Goal: Information Seeking & Learning: Learn about a topic

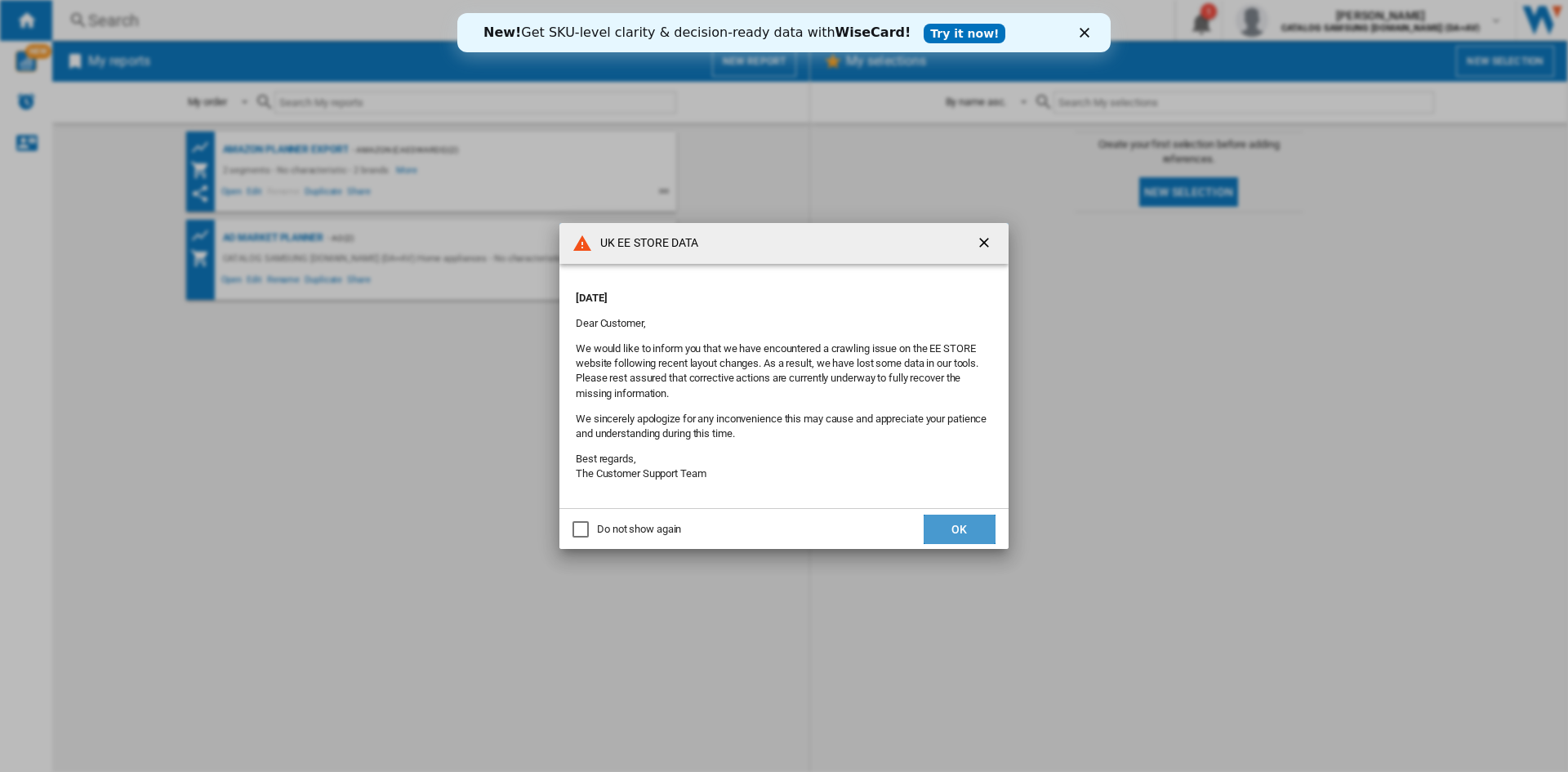
click at [960, 519] on button "OK" at bounding box center [960, 529] width 72 height 29
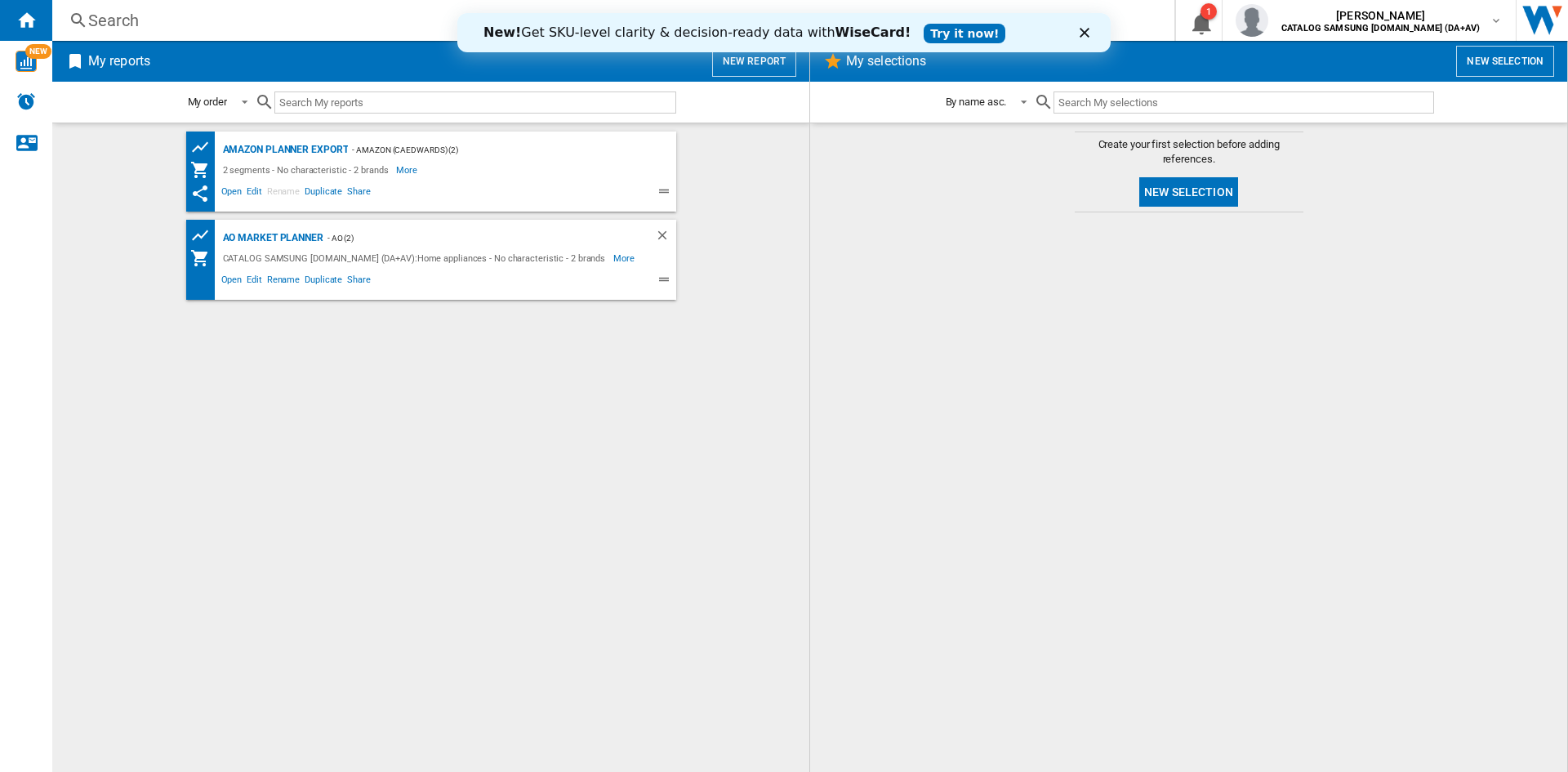
click at [234, 42] on div "My reports New report" at bounding box center [431, 61] width 757 height 41
click at [241, 21] on div "Search" at bounding box center [610, 20] width 1044 height 23
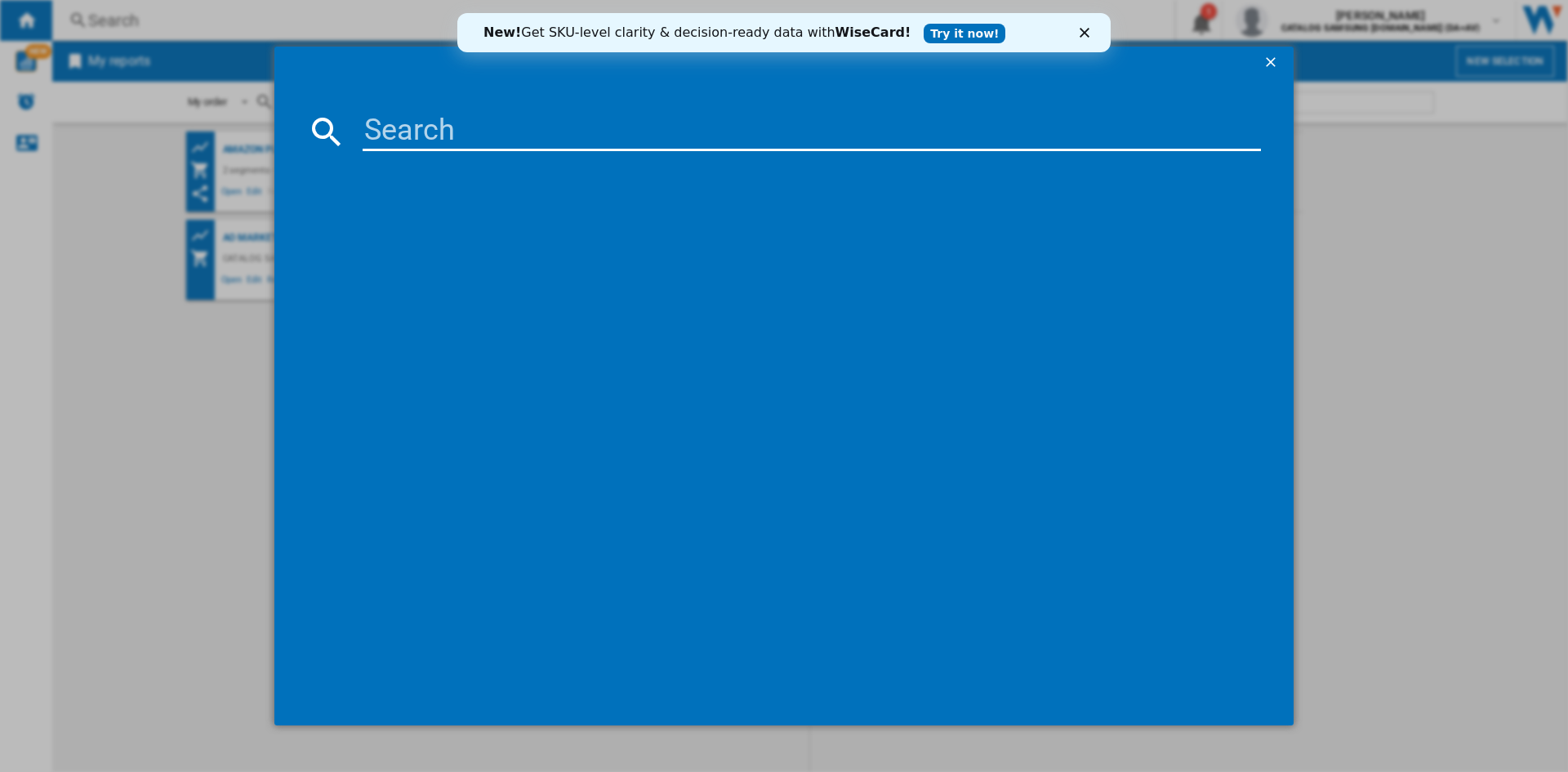
click at [522, 129] on input at bounding box center [812, 131] width 899 height 39
paste input "this was trading in the market @ £369 VS £549 Roadmap"
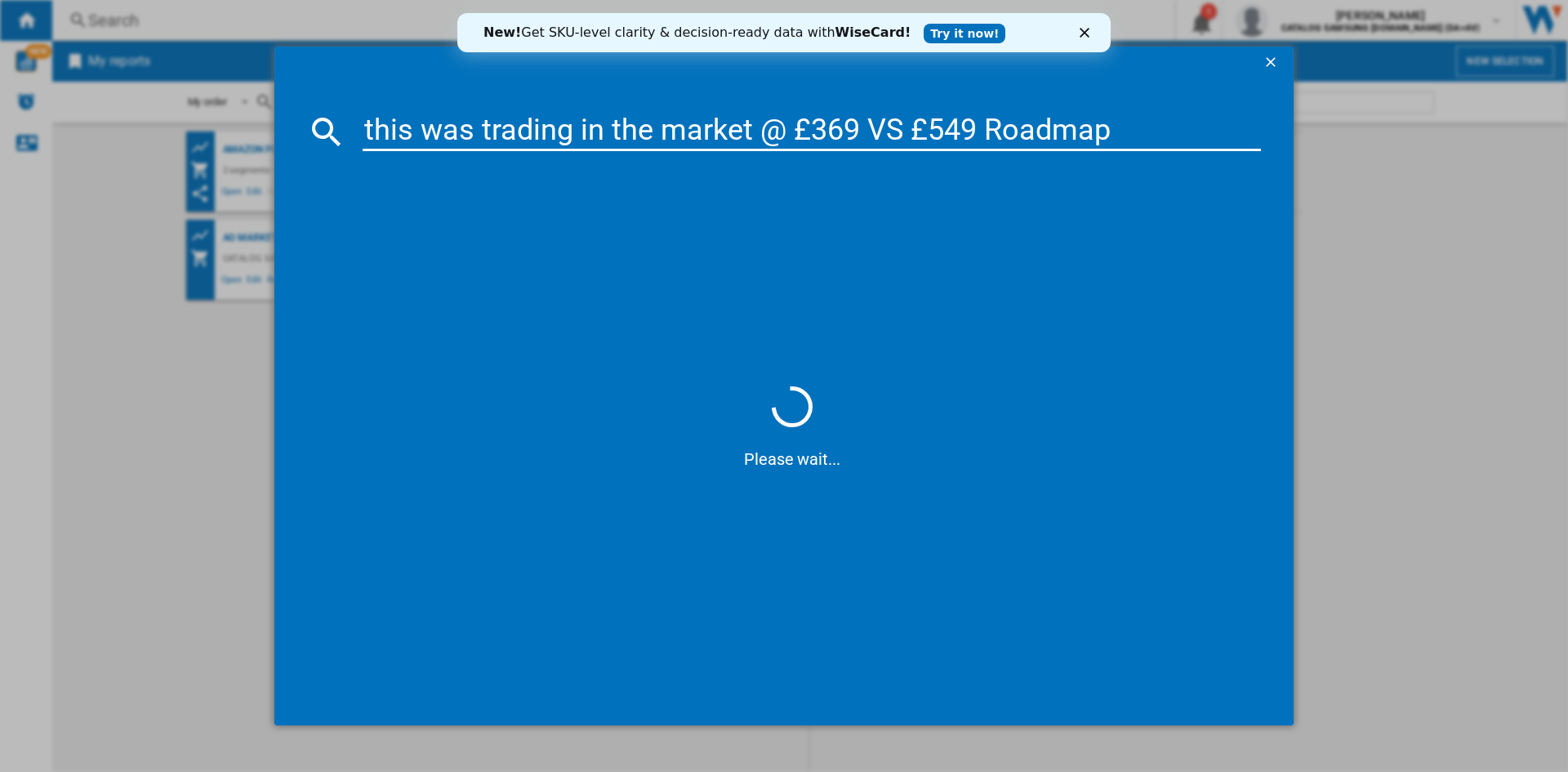
type input "this was trading in the market @ £369 VS £549 Roadmap"
drag, startPoint x: 1131, startPoint y: 110, endPoint x: 330, endPoint y: 140, distance: 801.6
click at [330, 140] on md-dialog-content "this was trading in the market @ £369 VS £549 Roadmap Please wait..." at bounding box center [784, 402] width 1020 height 647
click at [1124, 122] on input "this was trading in the market @ £369 VS £549 Roadmap" at bounding box center [812, 131] width 899 height 39
drag, startPoint x: 1127, startPoint y: 134, endPoint x: 241, endPoint y: 119, distance: 886.1
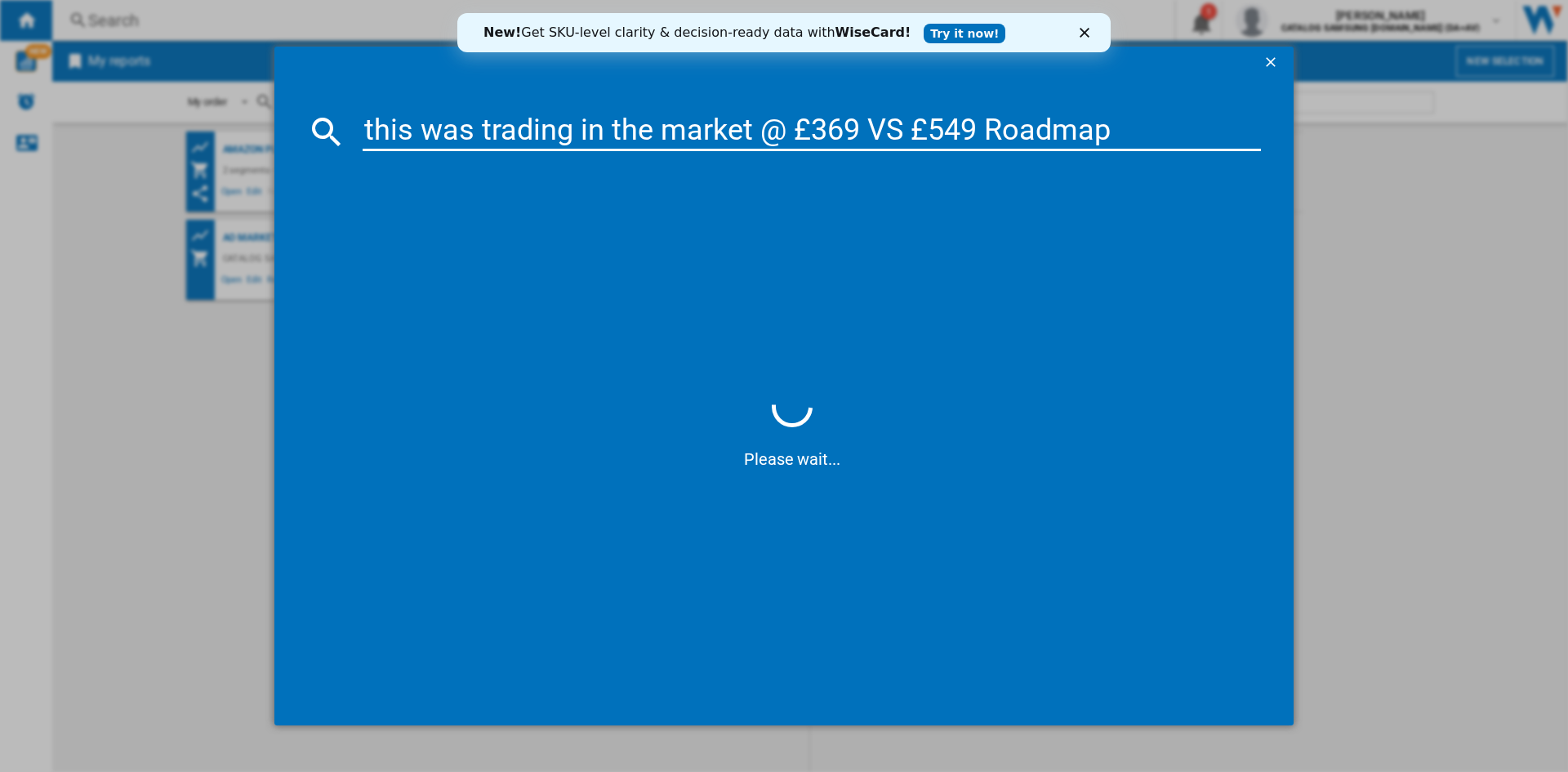
click at [241, 119] on div "this was trading in the market @ £369 VS £549 Roadmap Please wait..." at bounding box center [784, 386] width 1568 height 772
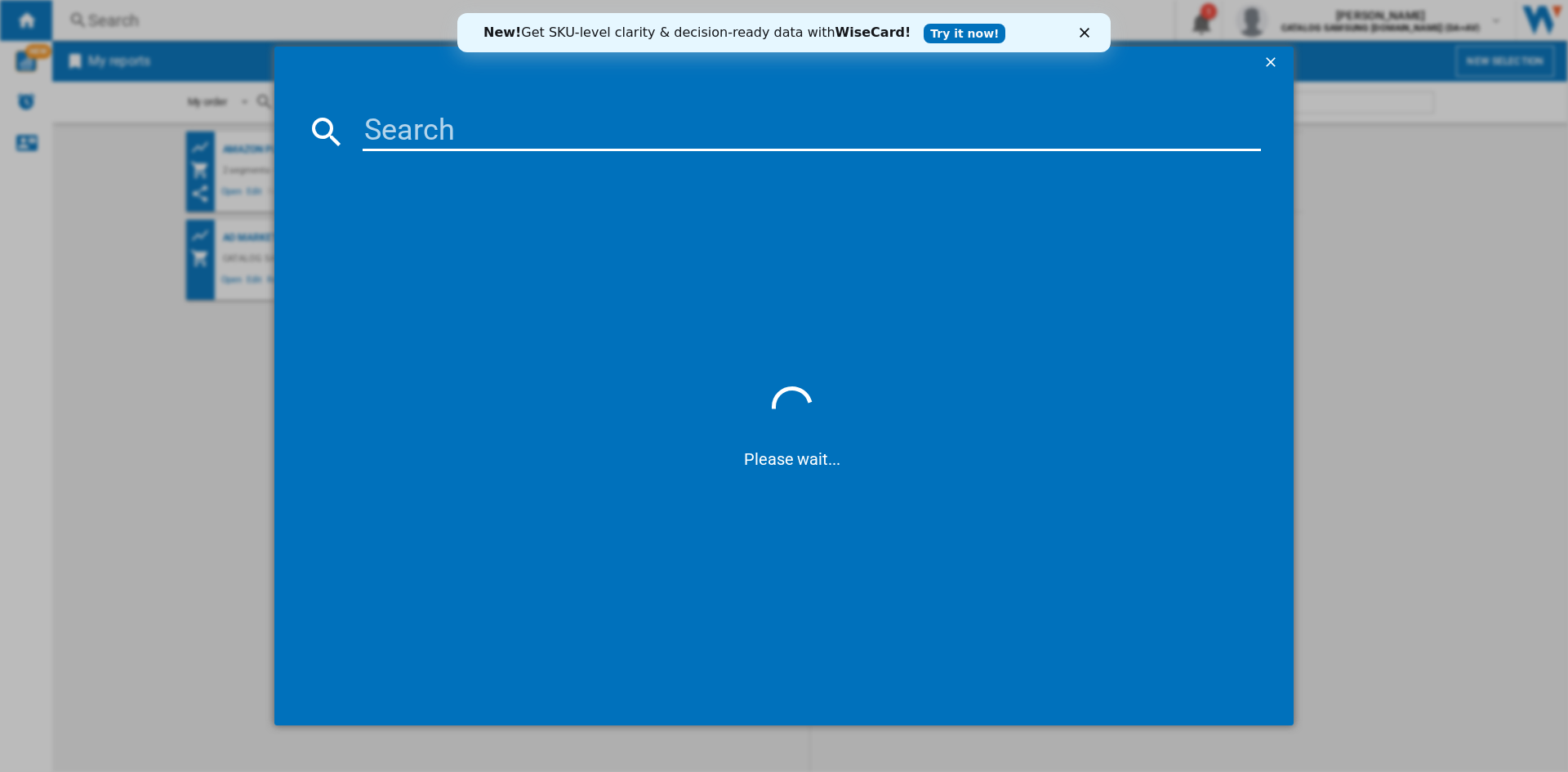
paste input "DV80CGC0B0AEEU"
type input "DV80CGC0B0AEEU"
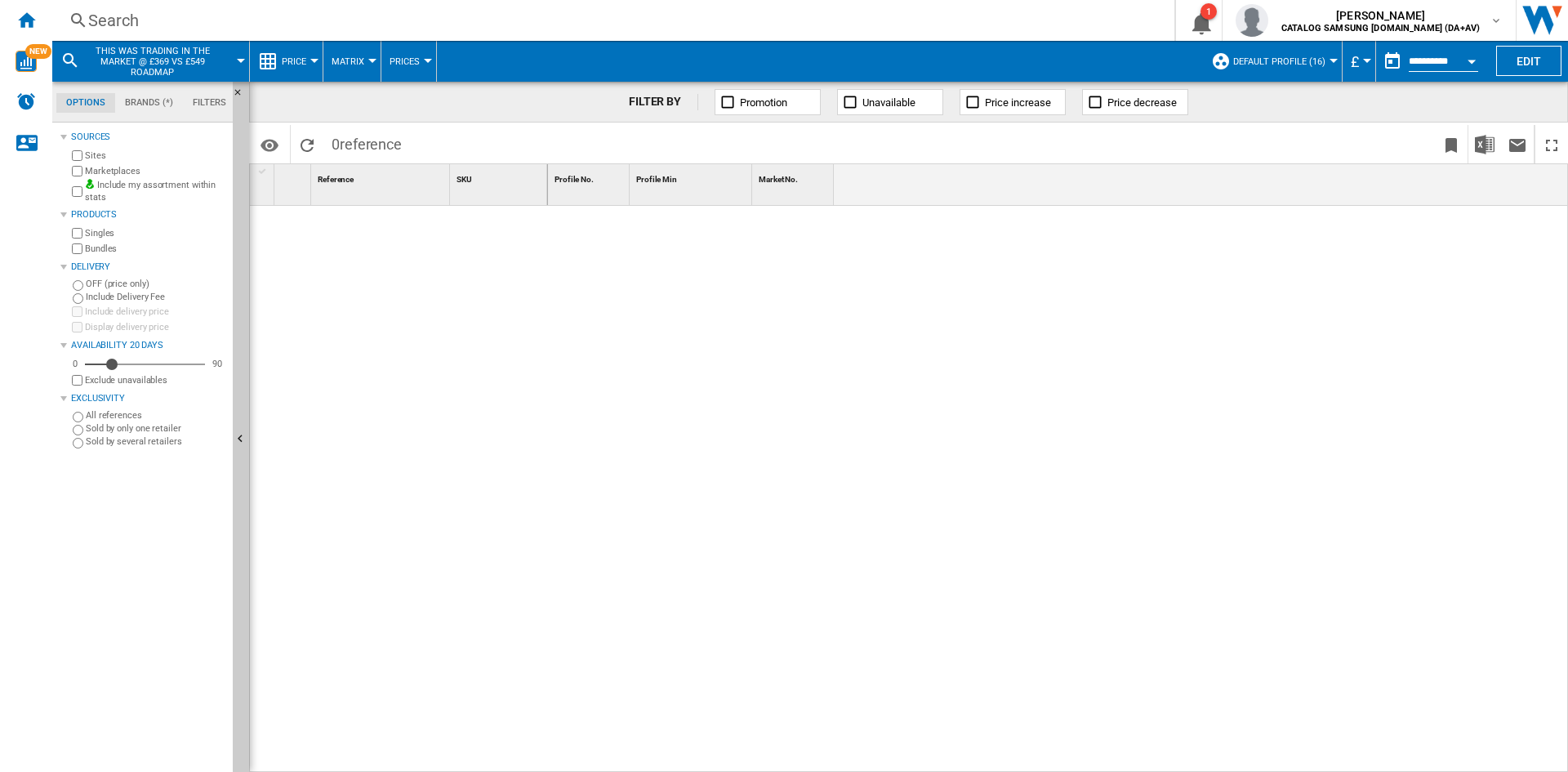
click at [659, 379] on div at bounding box center [1059, 489] width 1021 height 567
click at [607, 21] on div "Search" at bounding box center [610, 20] width 1044 height 23
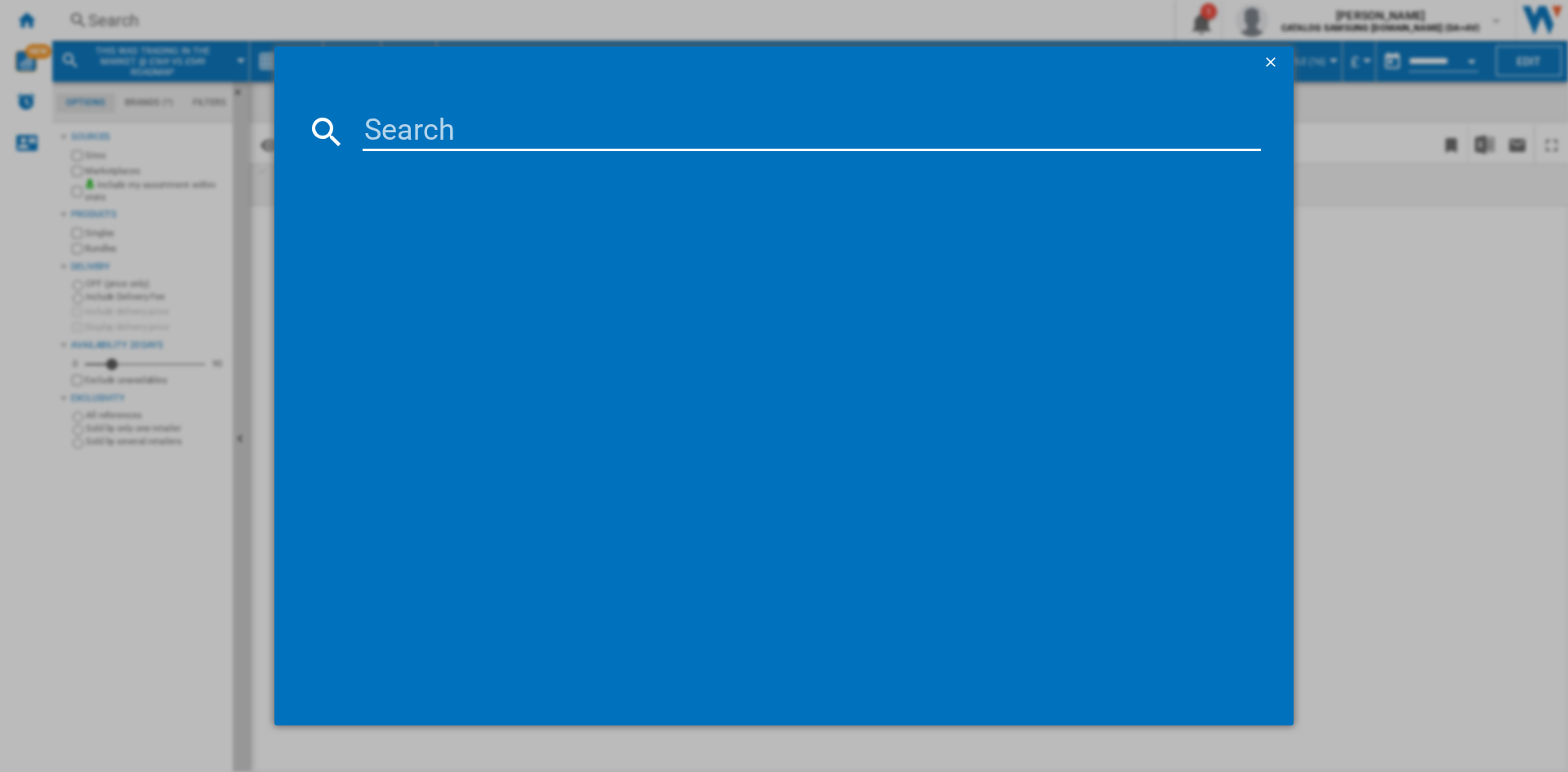
click at [535, 149] on input at bounding box center [812, 131] width 899 height 39
click at [537, 134] on input at bounding box center [812, 131] width 899 height 39
paste input "DV80CGC0B0AEEU"
type input "DV80CGC0B0AEEU"
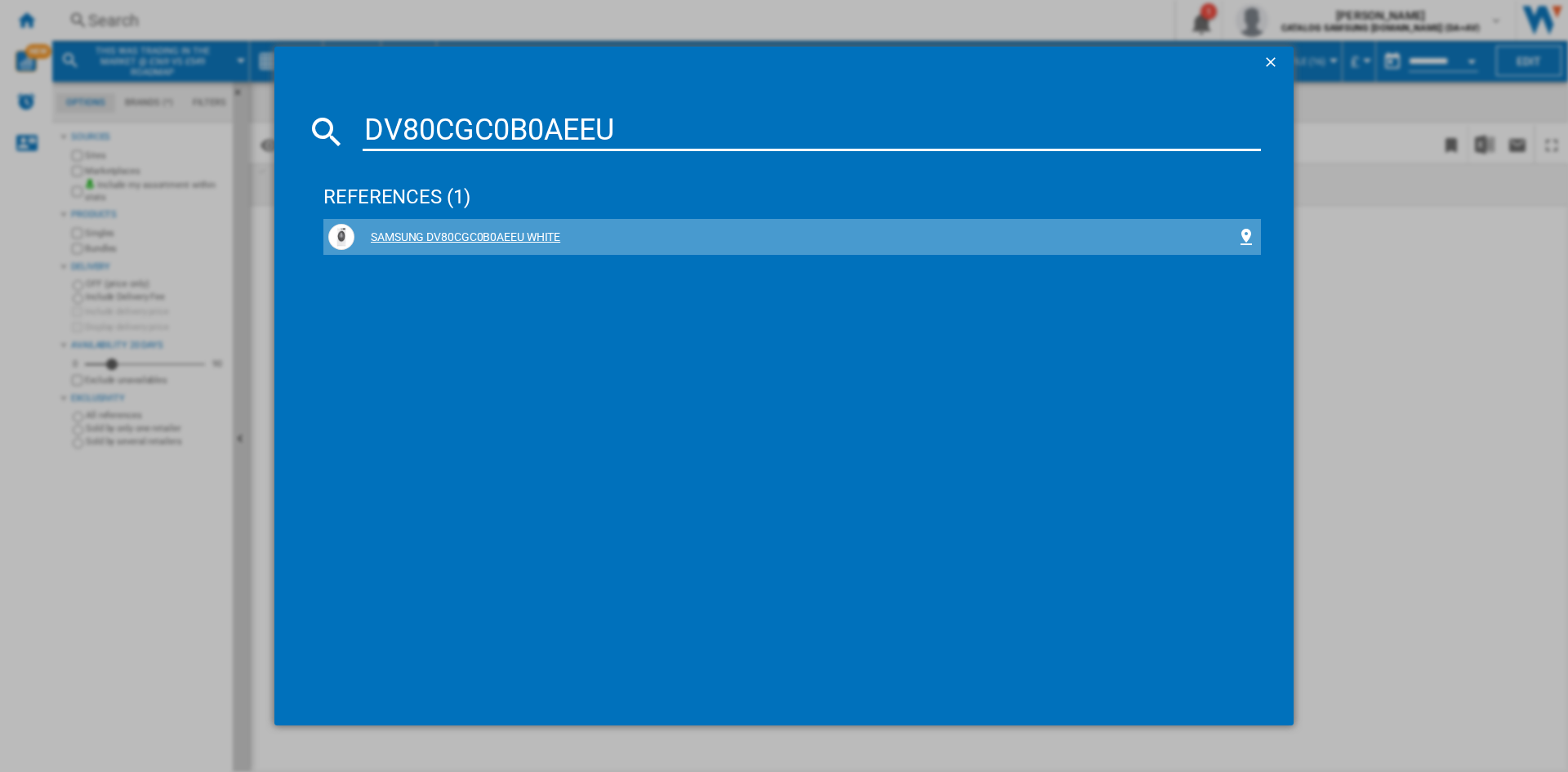
click at [543, 230] on div "SAMSUNG DV80CGC0B0AEEU WHITE" at bounding box center [795, 238] width 882 height 17
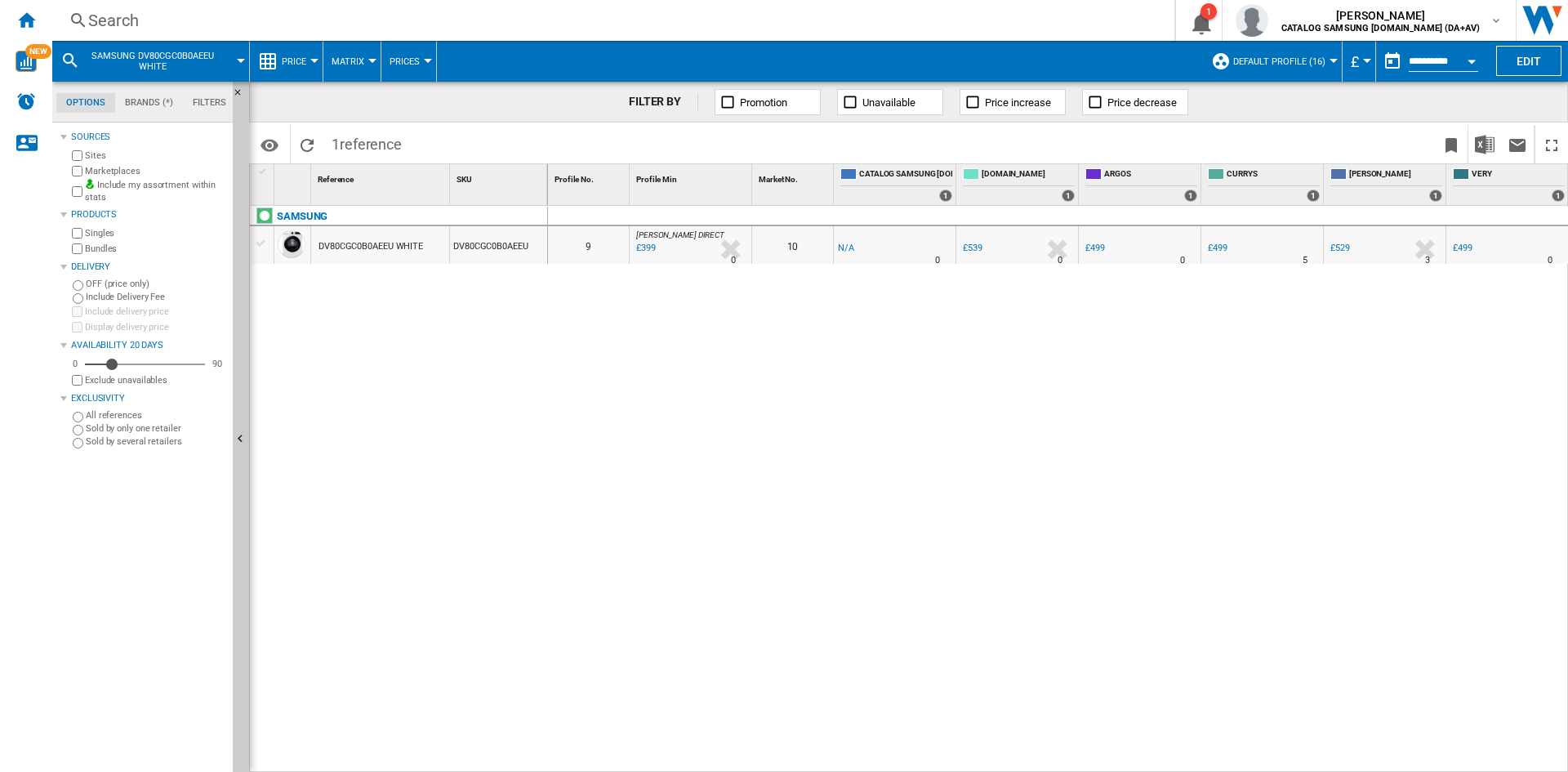
click at [829, 454] on div "0 0 9 [PERSON_NAME] DIRECT : [PERSON_NAME] DIRECT -1.0 % £399 % N/A 0 [PERSON_N…" at bounding box center [1059, 489] width 1021 height 567
click at [932, 433] on div "0 0 9 [PERSON_NAME] DIRECT : [PERSON_NAME] DIRECT -1.0 % £399 % N/A 0 [PERSON_N…" at bounding box center [1059, 489] width 1021 height 567
click at [376, 250] on div "DV80CGC0B0AEEU WHITE" at bounding box center [371, 246] width 104 height 38
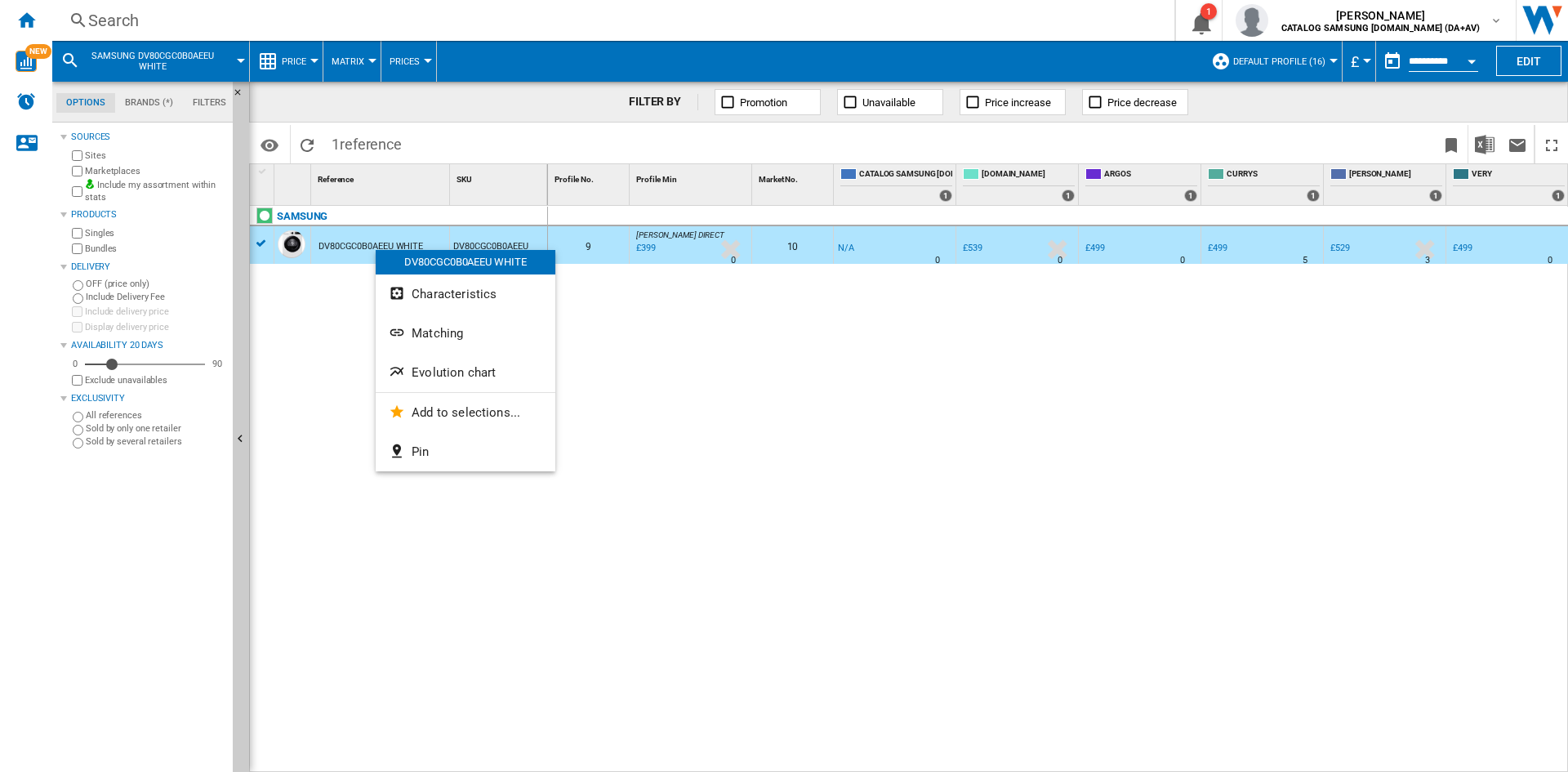
click at [460, 374] on span "Evolution chart" at bounding box center [453, 373] width 84 height 15
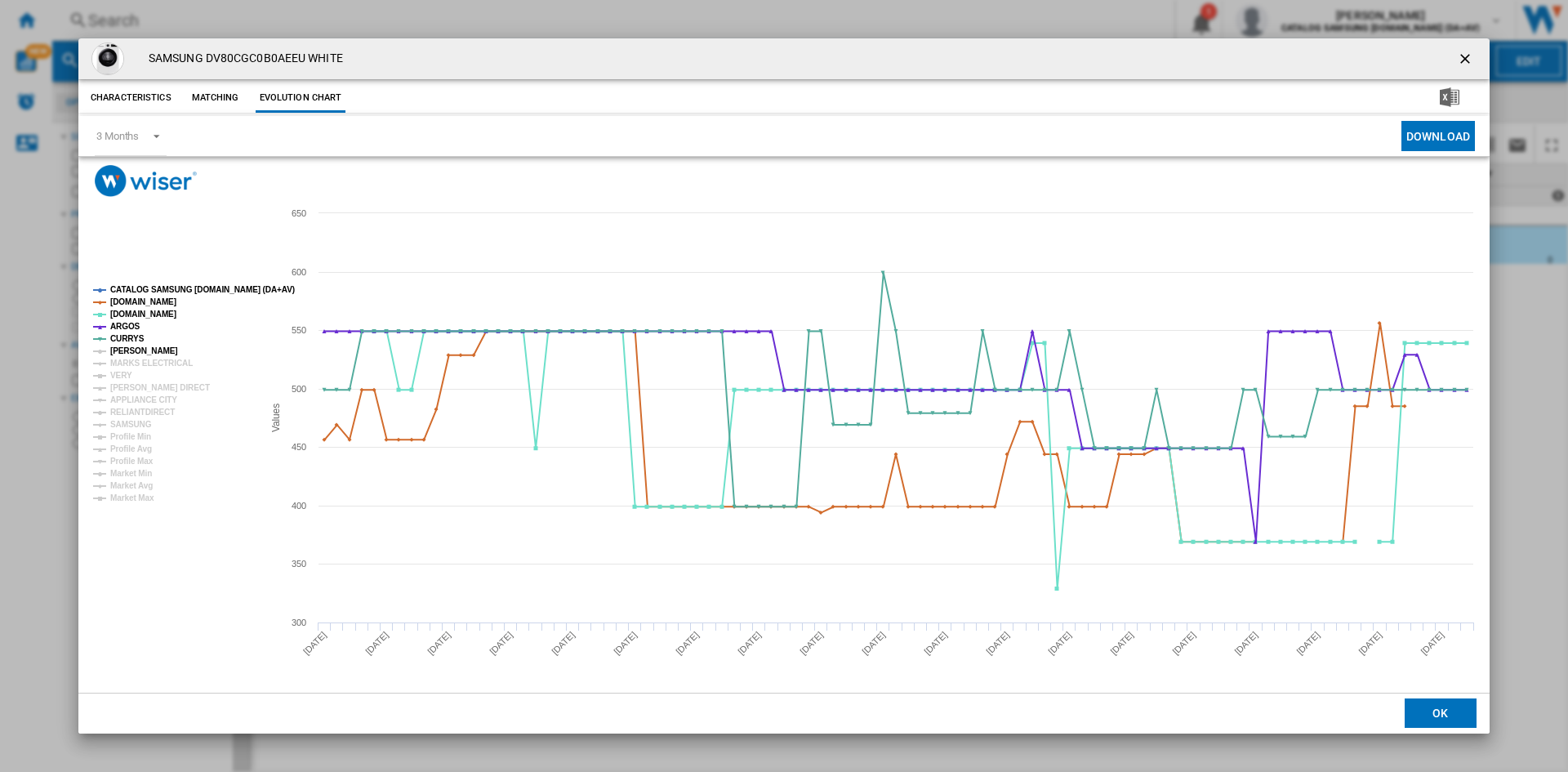
click at [139, 346] on tspan "[PERSON_NAME]" at bounding box center [144, 351] width 68 height 9
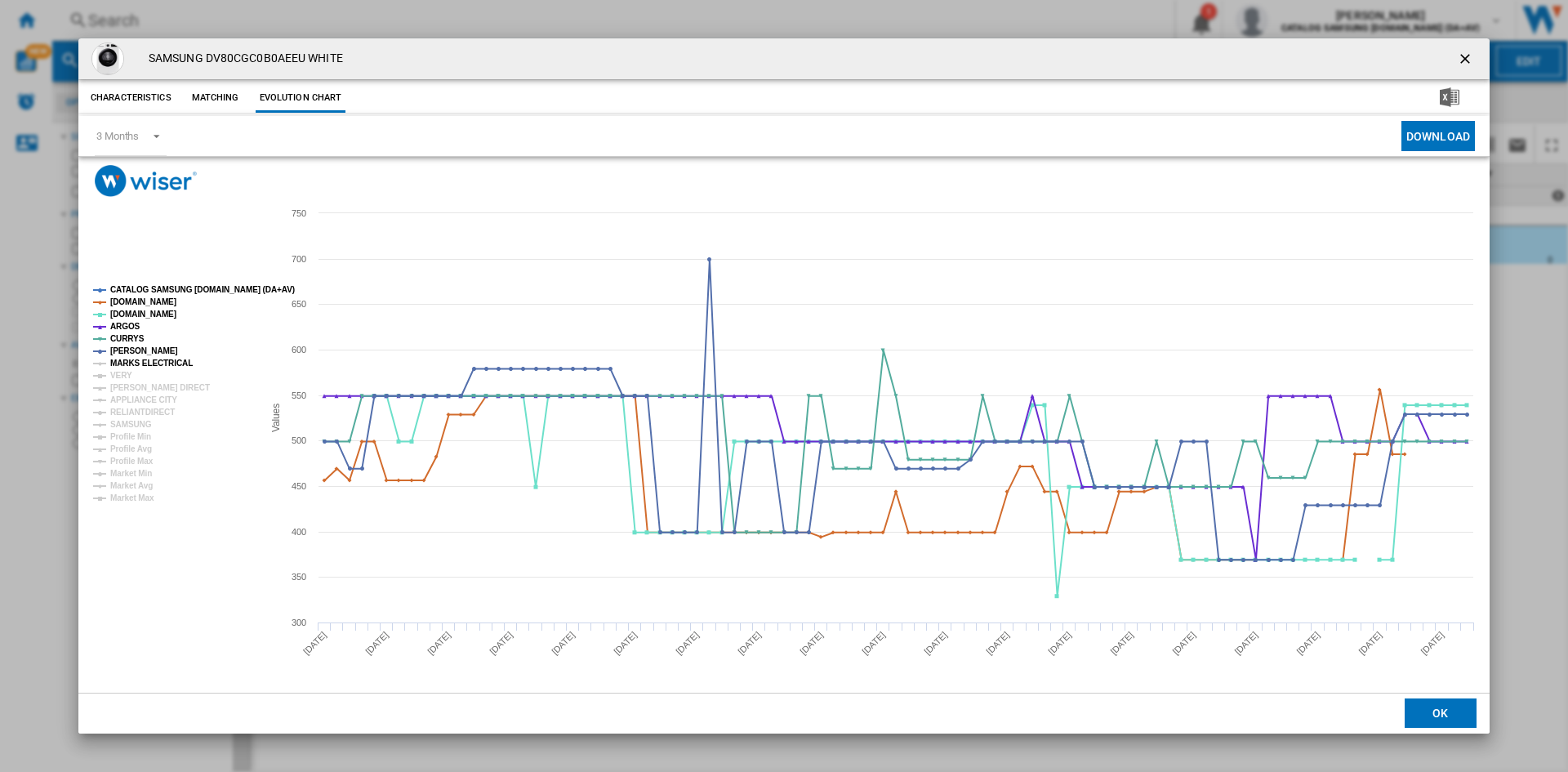
click at [158, 361] on tspan "MARKS ELECTRICAL" at bounding box center [151, 363] width 83 height 9
click at [127, 372] on tspan "VERY" at bounding box center [121, 375] width 22 height 9
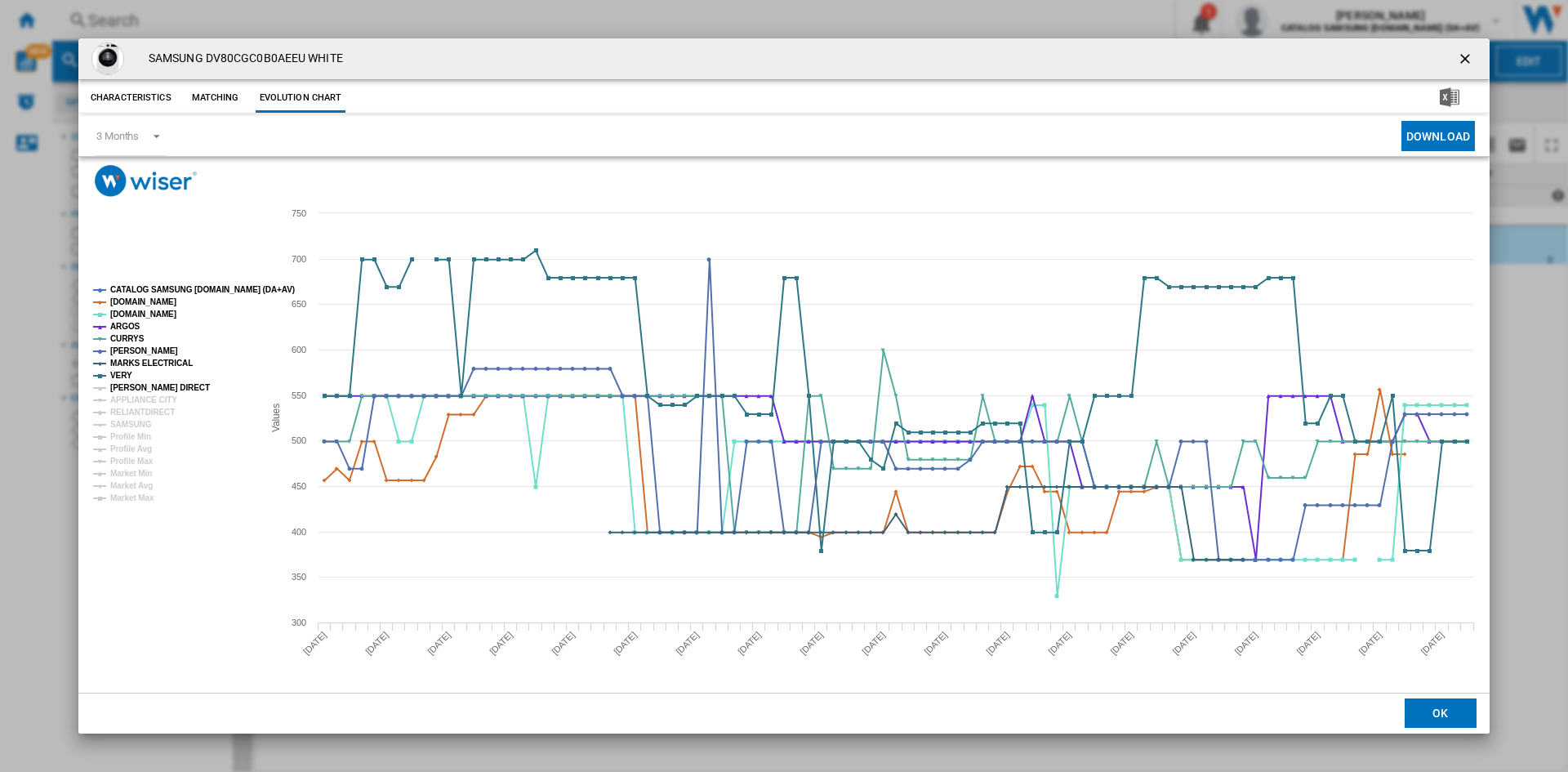
click at [139, 386] on tspan "[PERSON_NAME] DIRECT" at bounding box center [159, 387] width 99 height 9
click at [150, 403] on tspan "APPLIANCE CITY" at bounding box center [144, 400] width 67 height 9
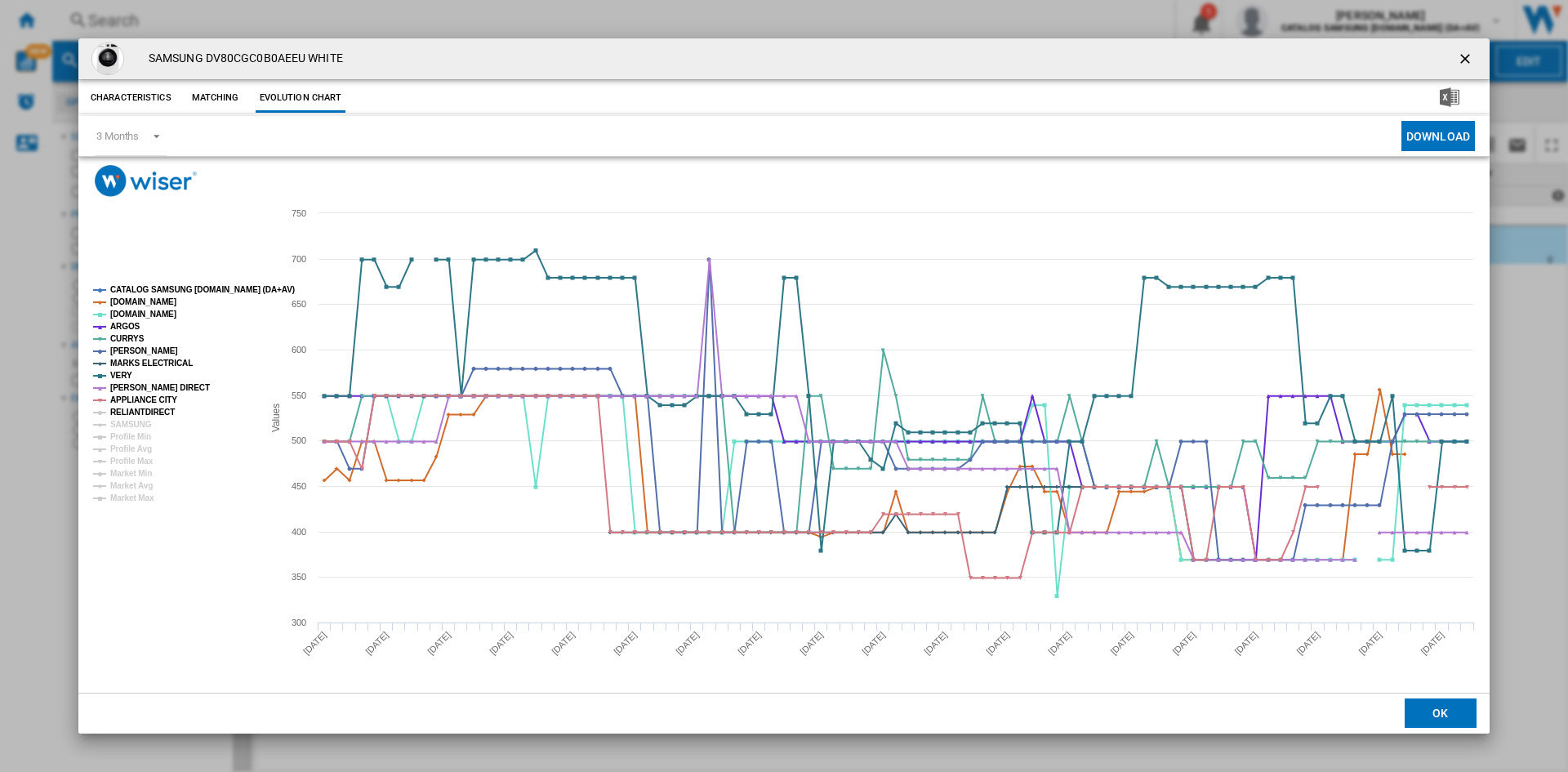
click at [144, 408] on tspan "RELIANTDIRECT" at bounding box center [142, 411] width 64 height 9
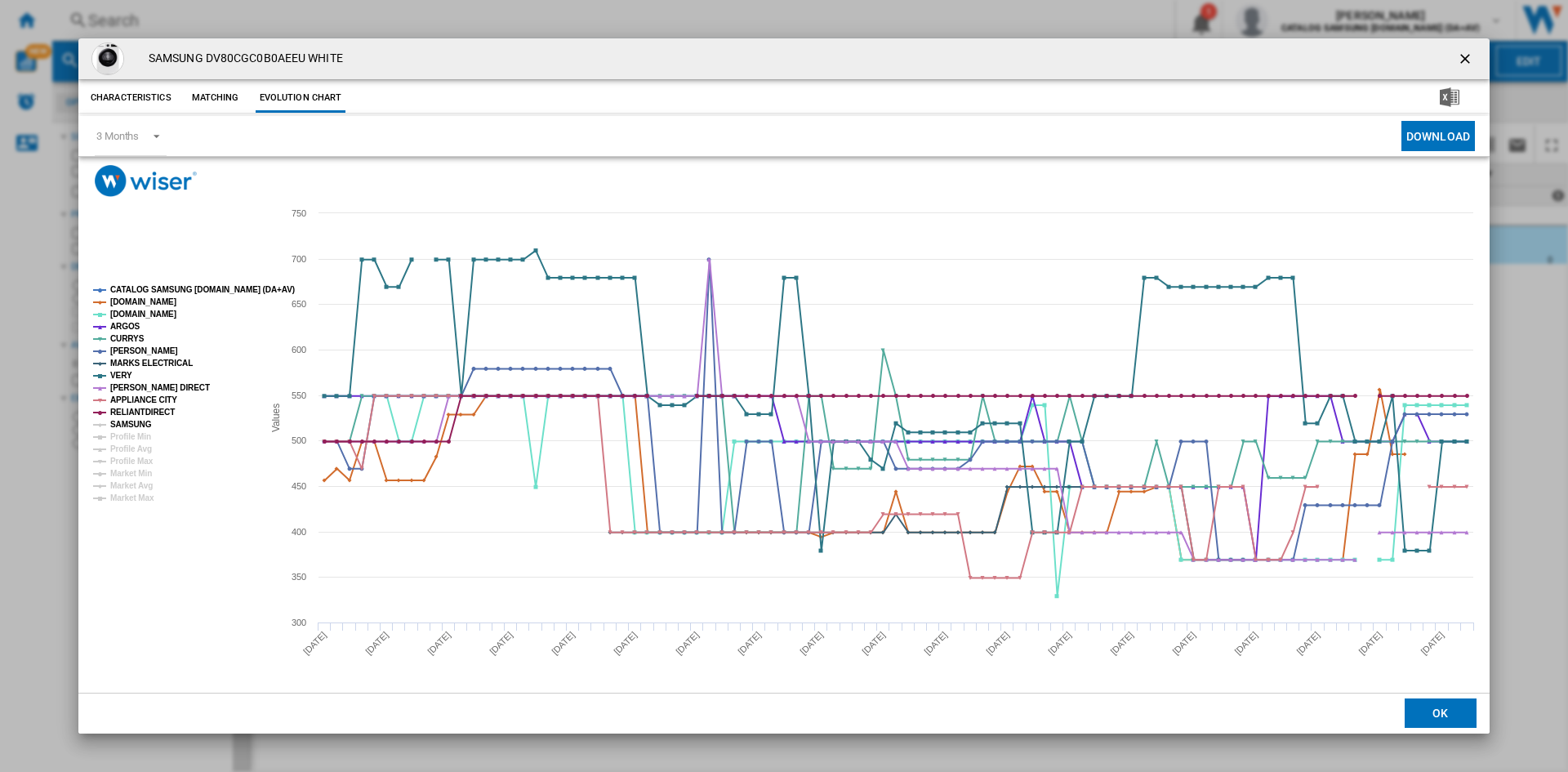
click at [132, 423] on tspan "SAMSUNG" at bounding box center [131, 424] width 42 height 9
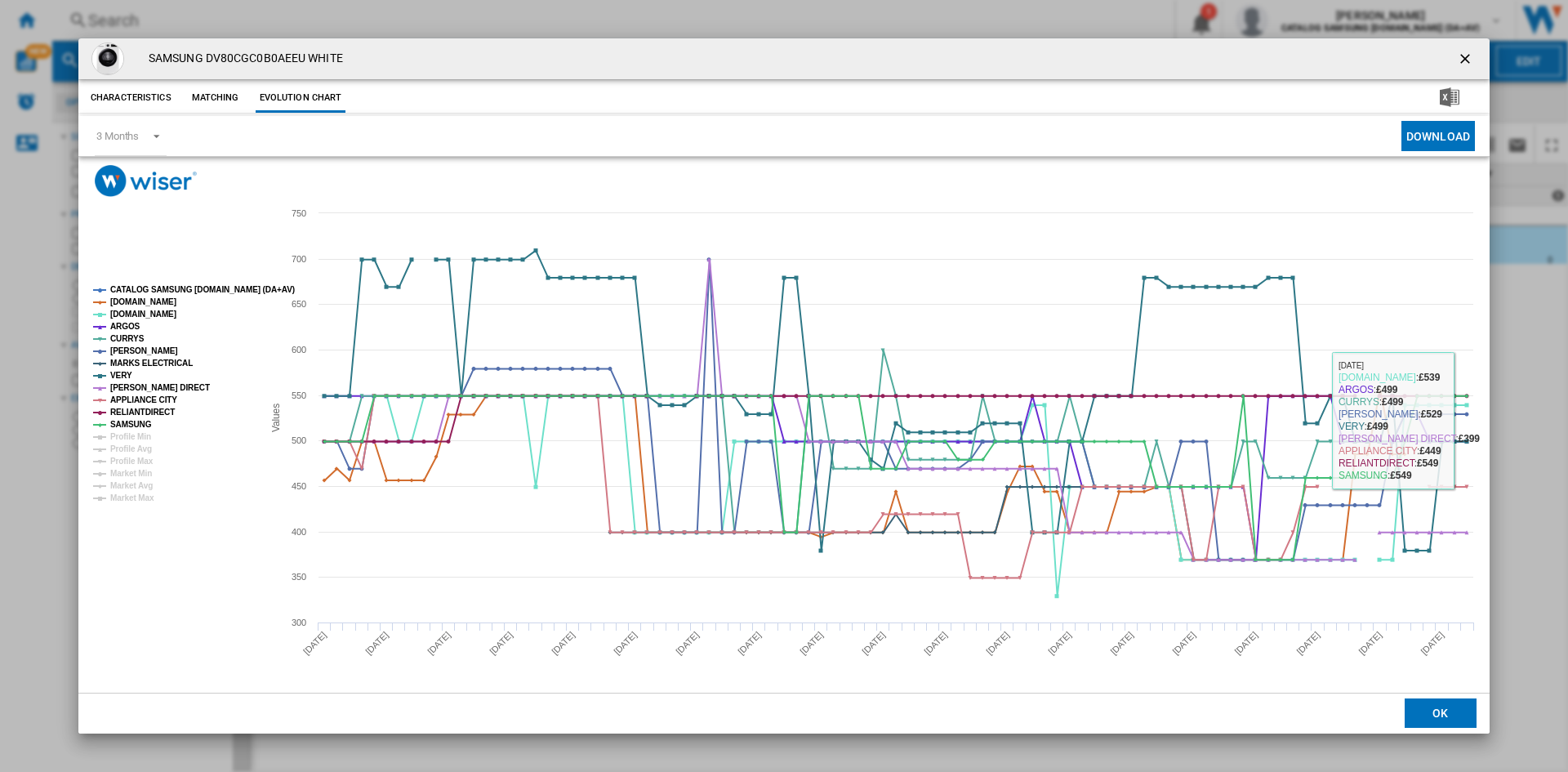
click at [1535, 411] on div "SAMSUNG DV80CGC0B0AEEU WHITE Characteristics Matching Evolution chart price -£1…" at bounding box center [784, 386] width 1568 height 772
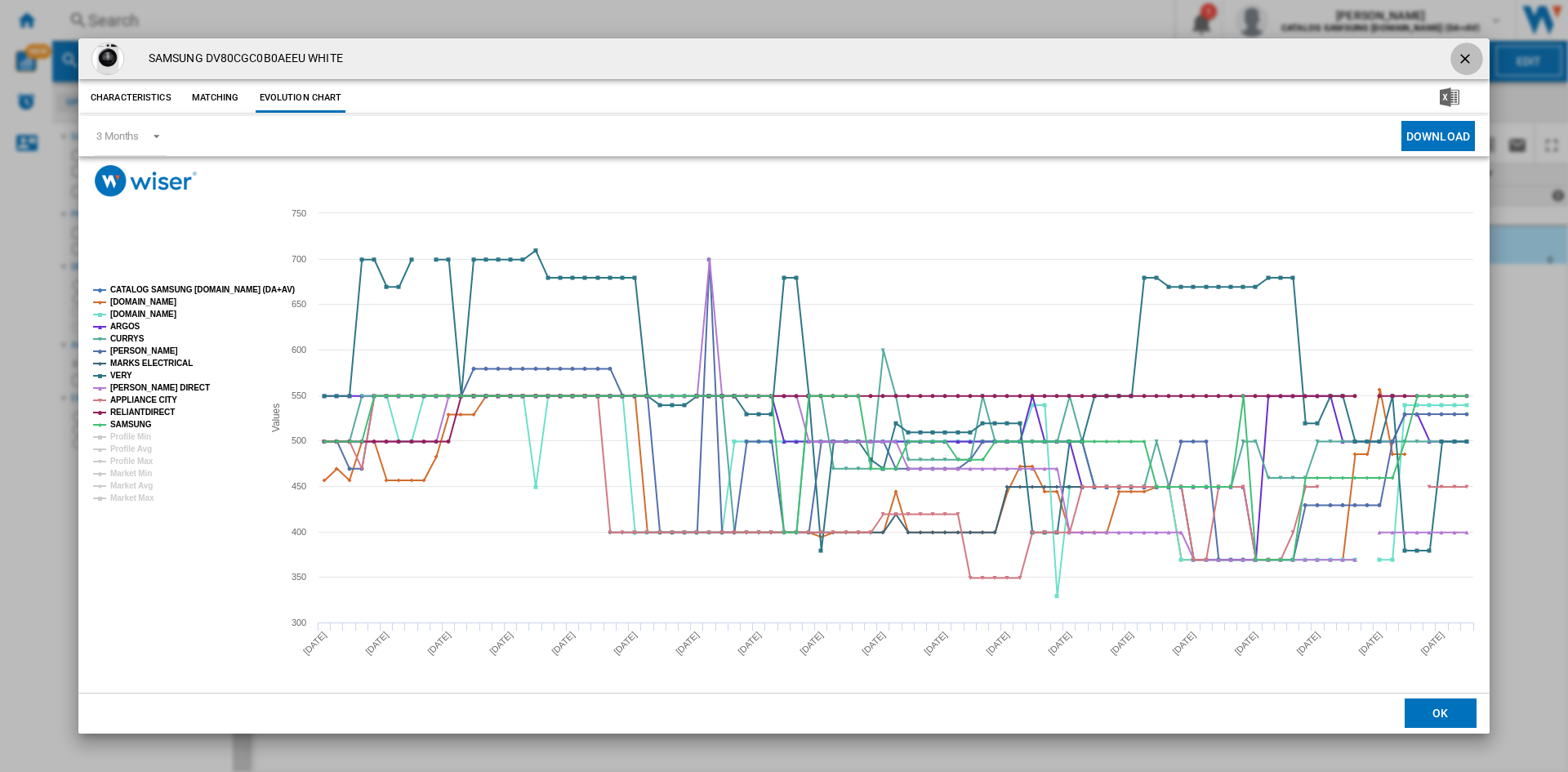
click at [1466, 51] on ng-md-icon "getI18NText('BUTTONS.CLOSE_DIALOG')" at bounding box center [1466, 60] width 19 height 19
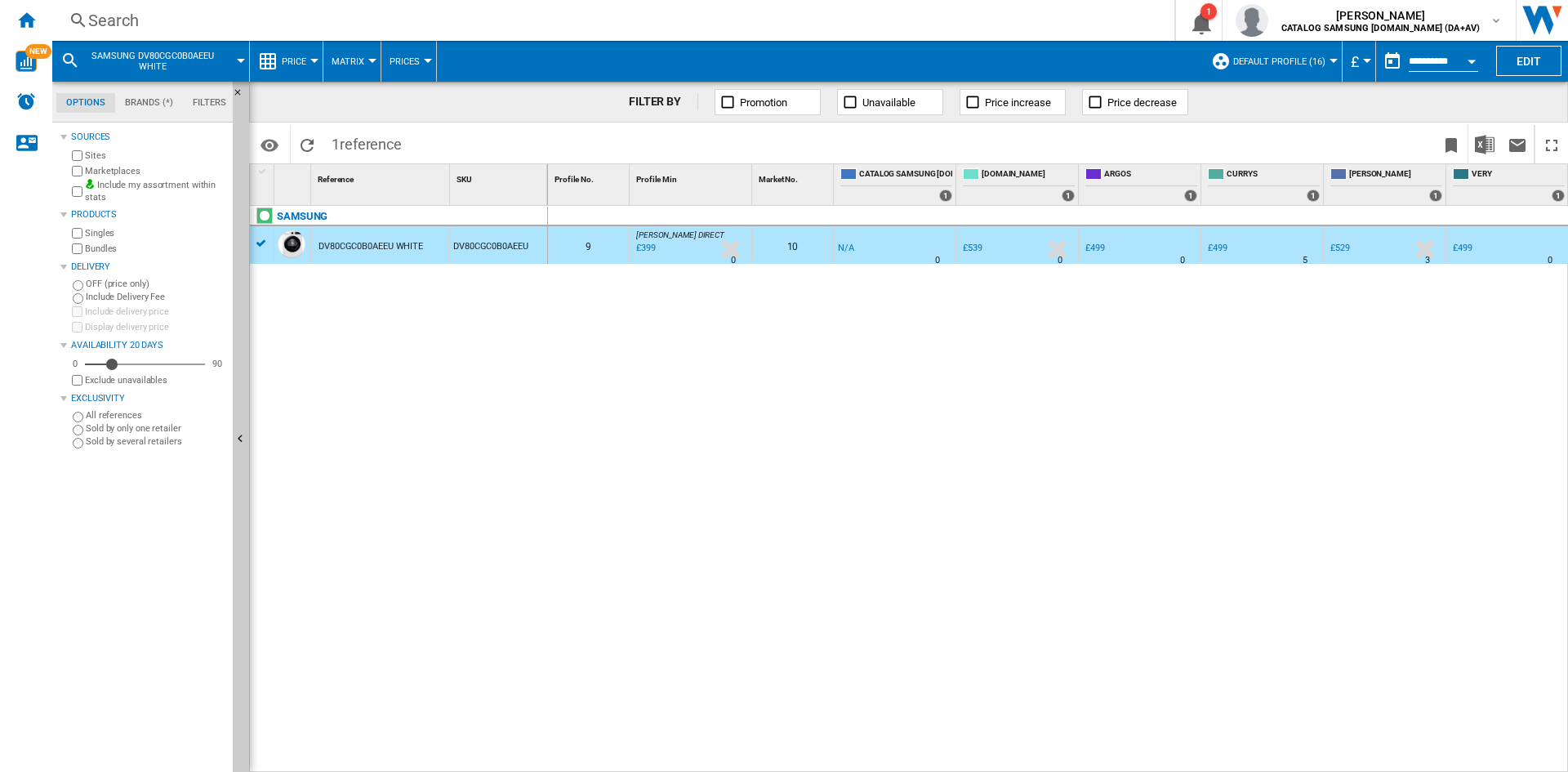
click at [503, 25] on div "Search" at bounding box center [610, 20] width 1044 height 23
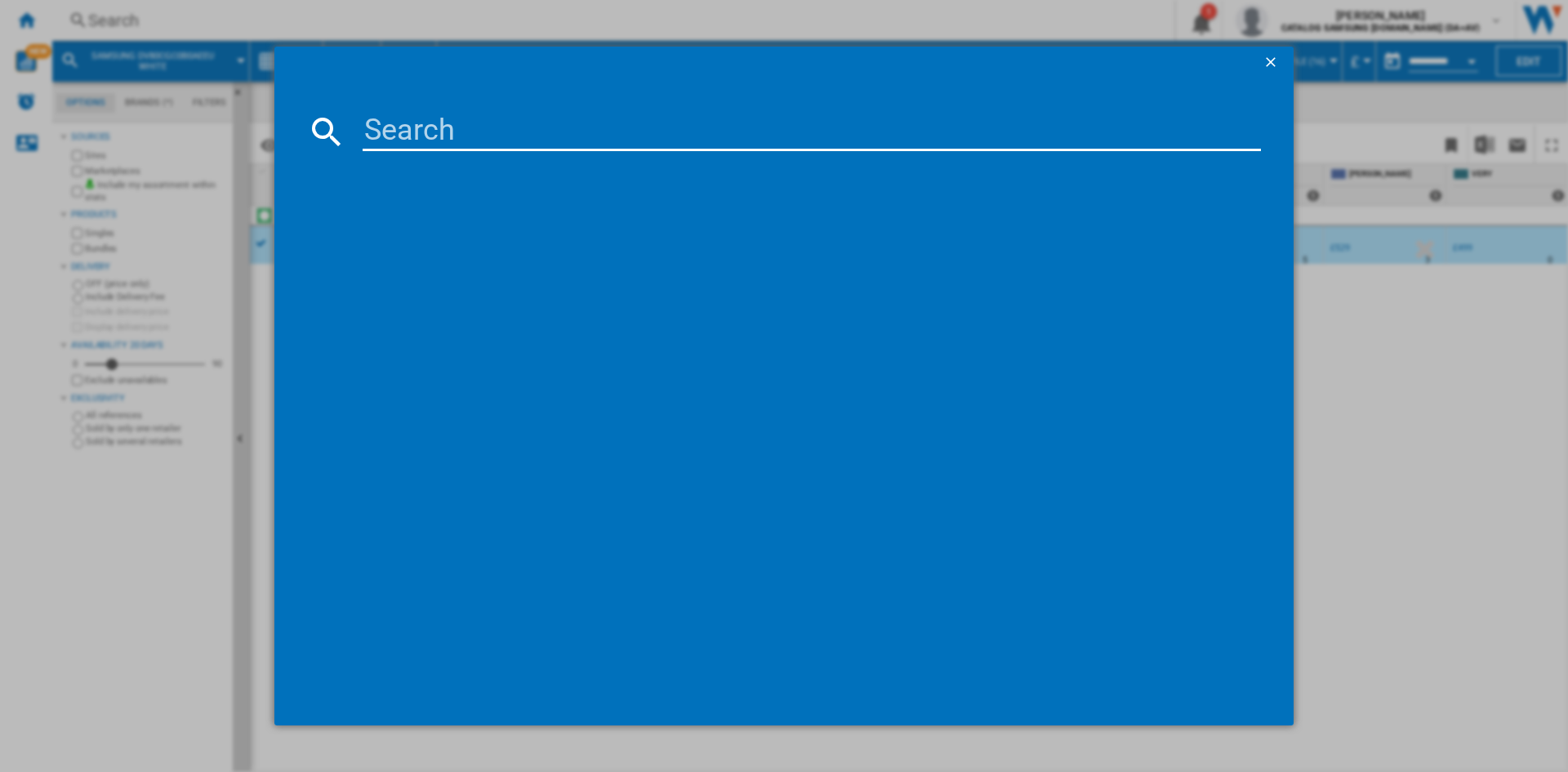
click at [675, 128] on input at bounding box center [812, 131] width 899 height 39
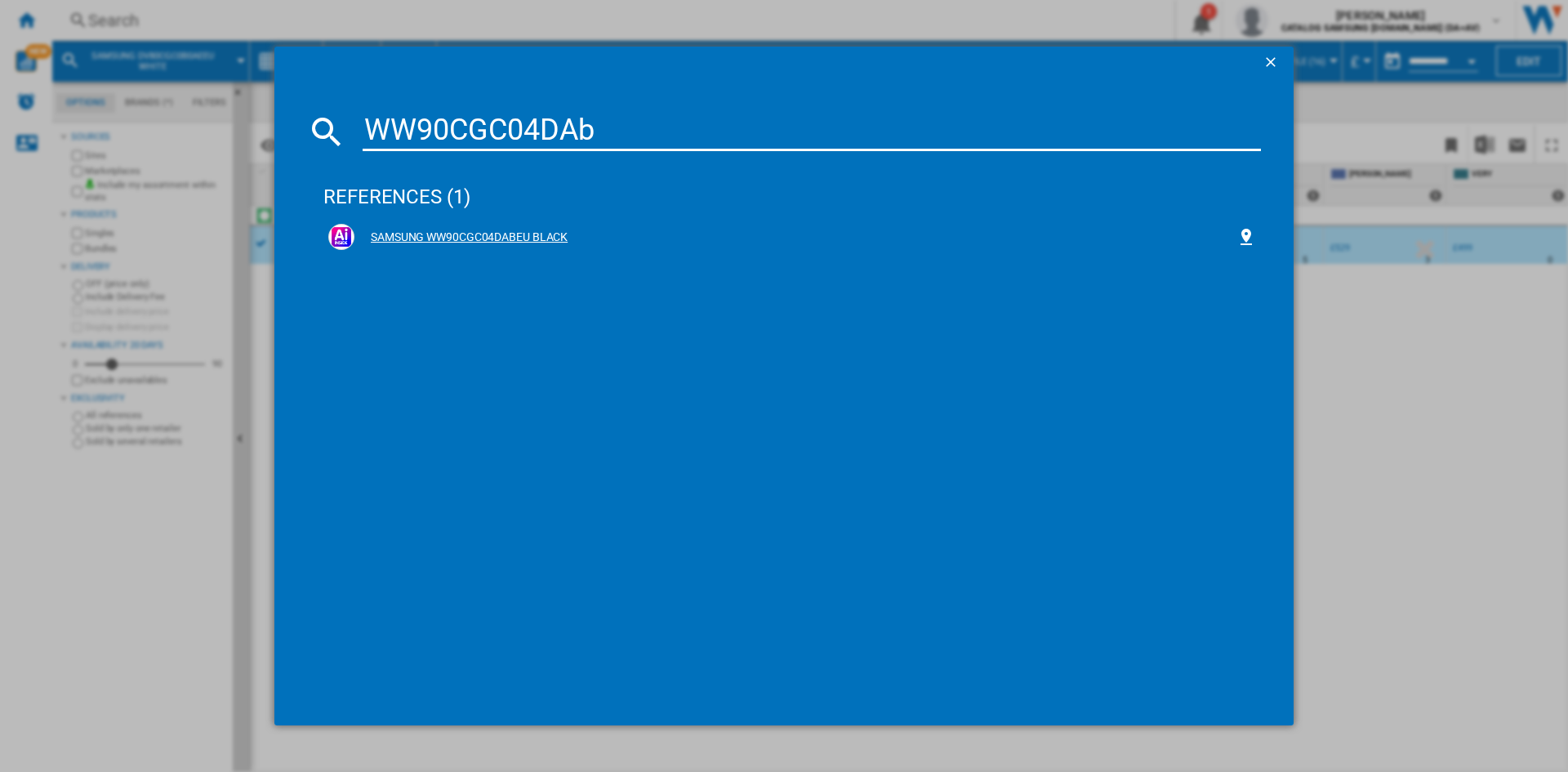
type input "WW90CGC04DAb"
click at [412, 238] on div "SAMSUNG WW90CGC04DABEU BLACK" at bounding box center [795, 238] width 882 height 17
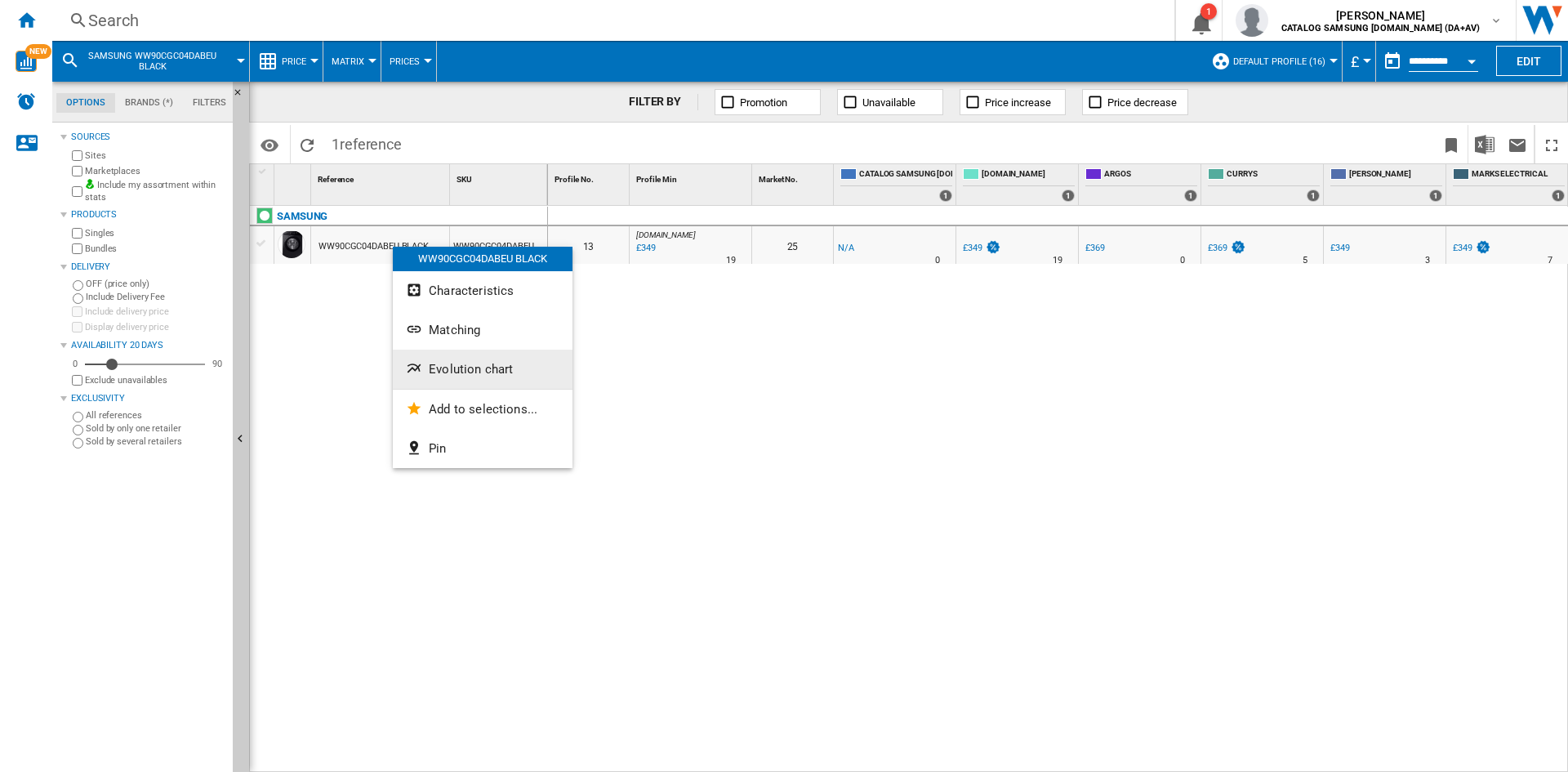
click at [466, 362] on span "Evolution chart" at bounding box center [471, 370] width 84 height 15
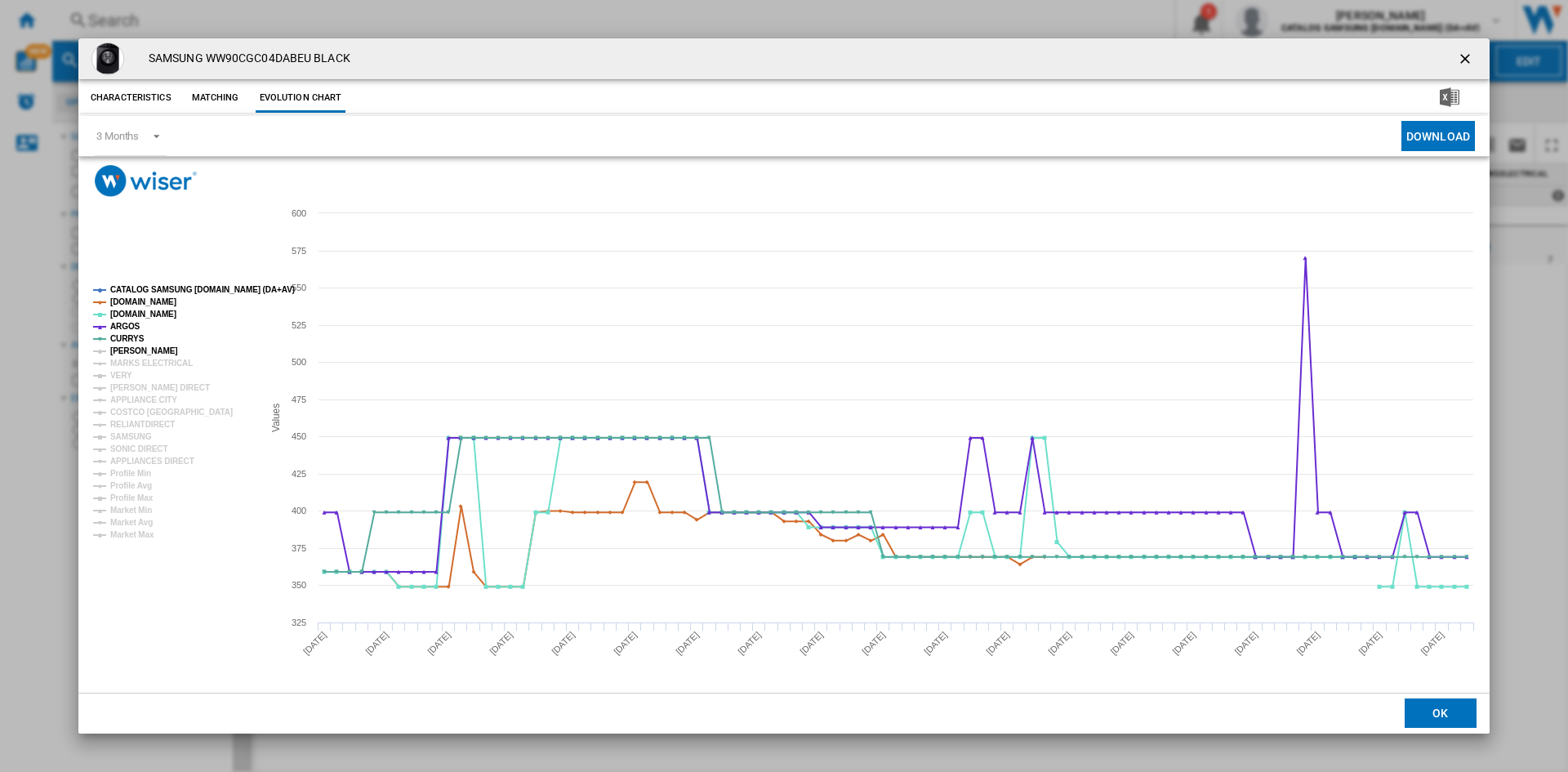
click at [146, 351] on tspan "[PERSON_NAME]" at bounding box center [144, 351] width 68 height 9
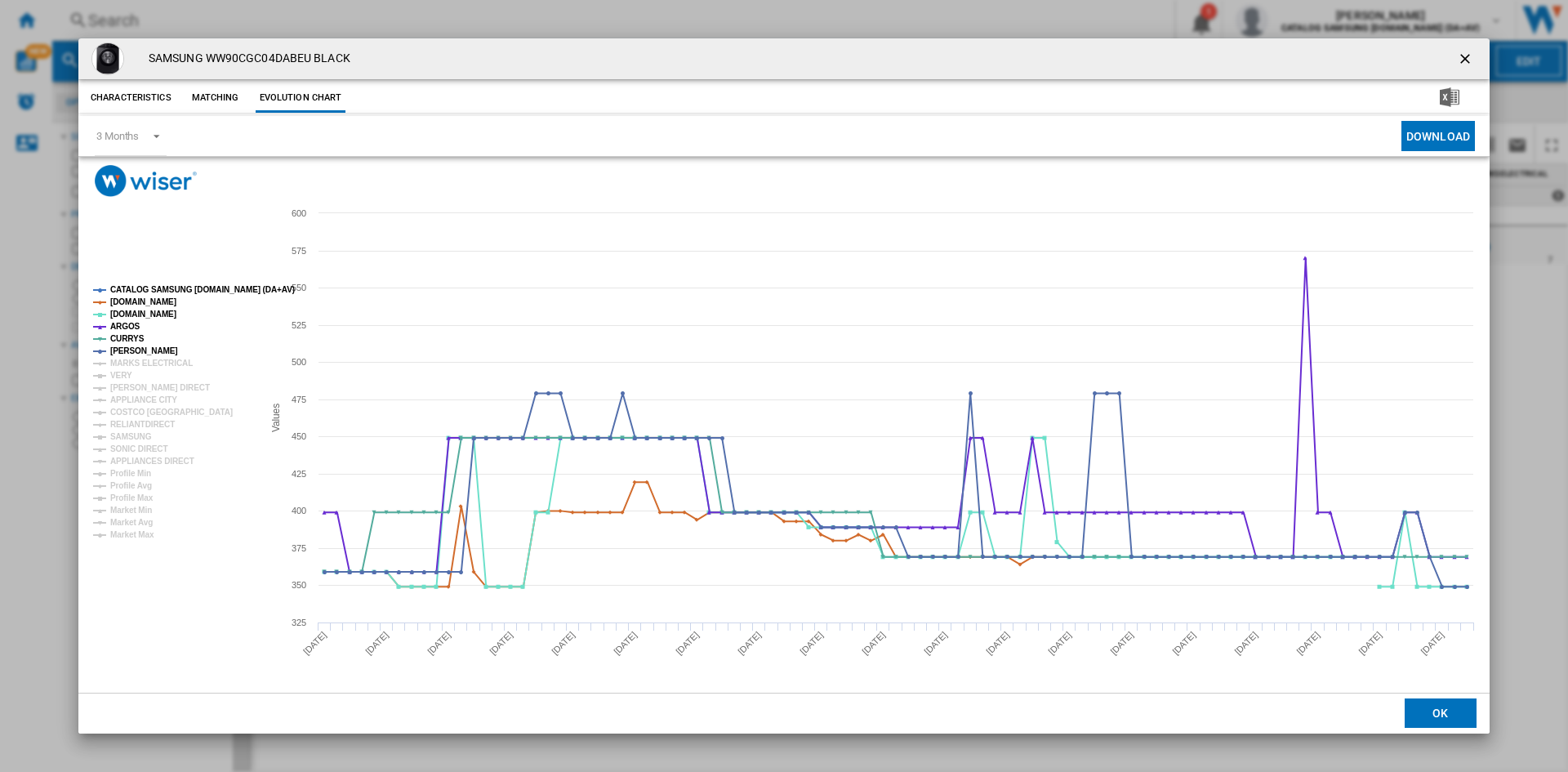
click at [144, 368] on tspan "MARKS ELECTRICAL" at bounding box center [151, 363] width 83 height 9
drag, startPoint x: 129, startPoint y: 371, endPoint x: 130, endPoint y: 384, distance: 13.0
click at [128, 372] on tspan "VERY" at bounding box center [121, 375] width 22 height 9
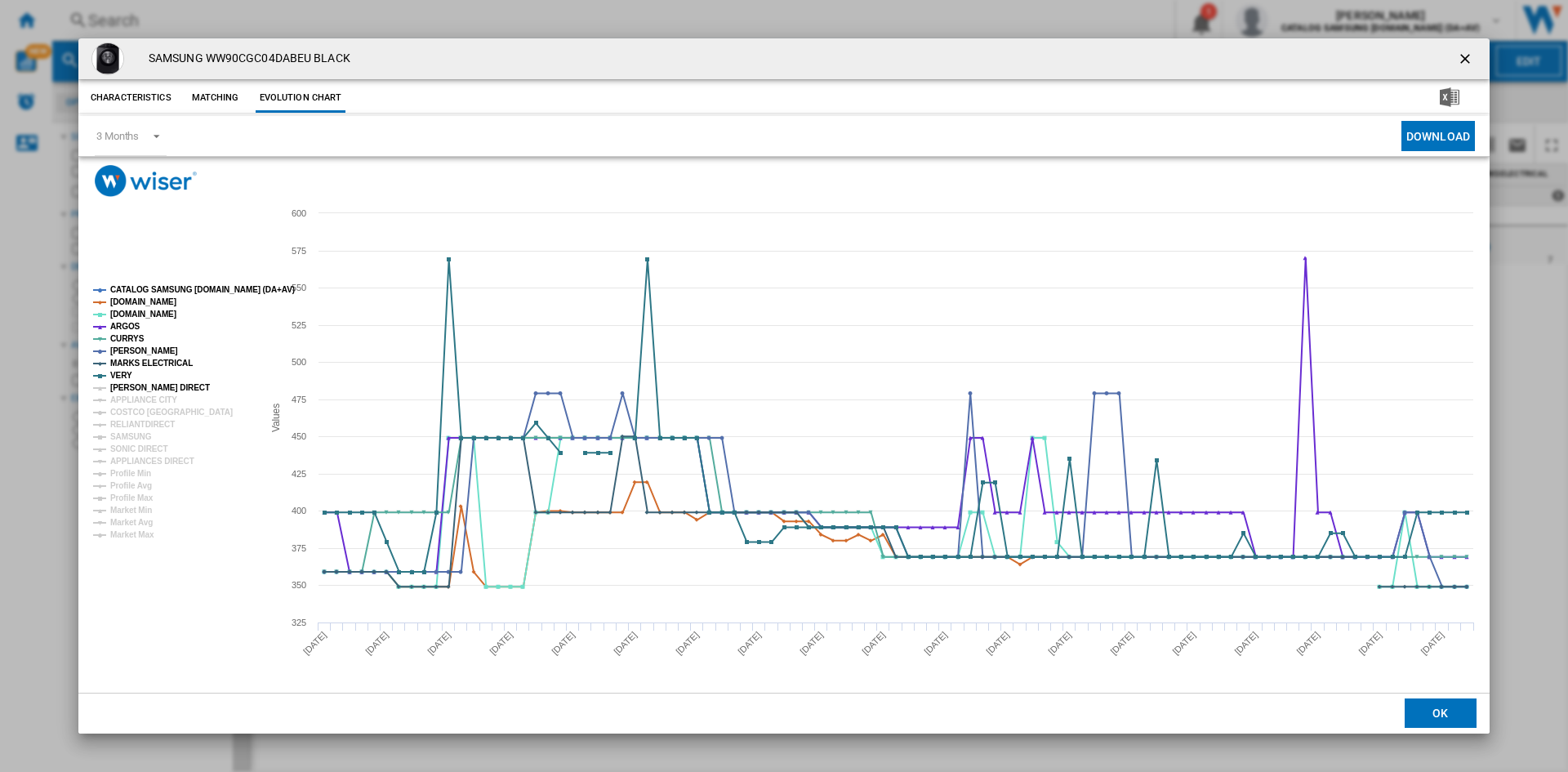
click at [130, 384] on tspan "[PERSON_NAME] DIRECT" at bounding box center [159, 387] width 99 height 9
click at [140, 402] on tspan "APPLIANCE CITY" at bounding box center [144, 400] width 67 height 9
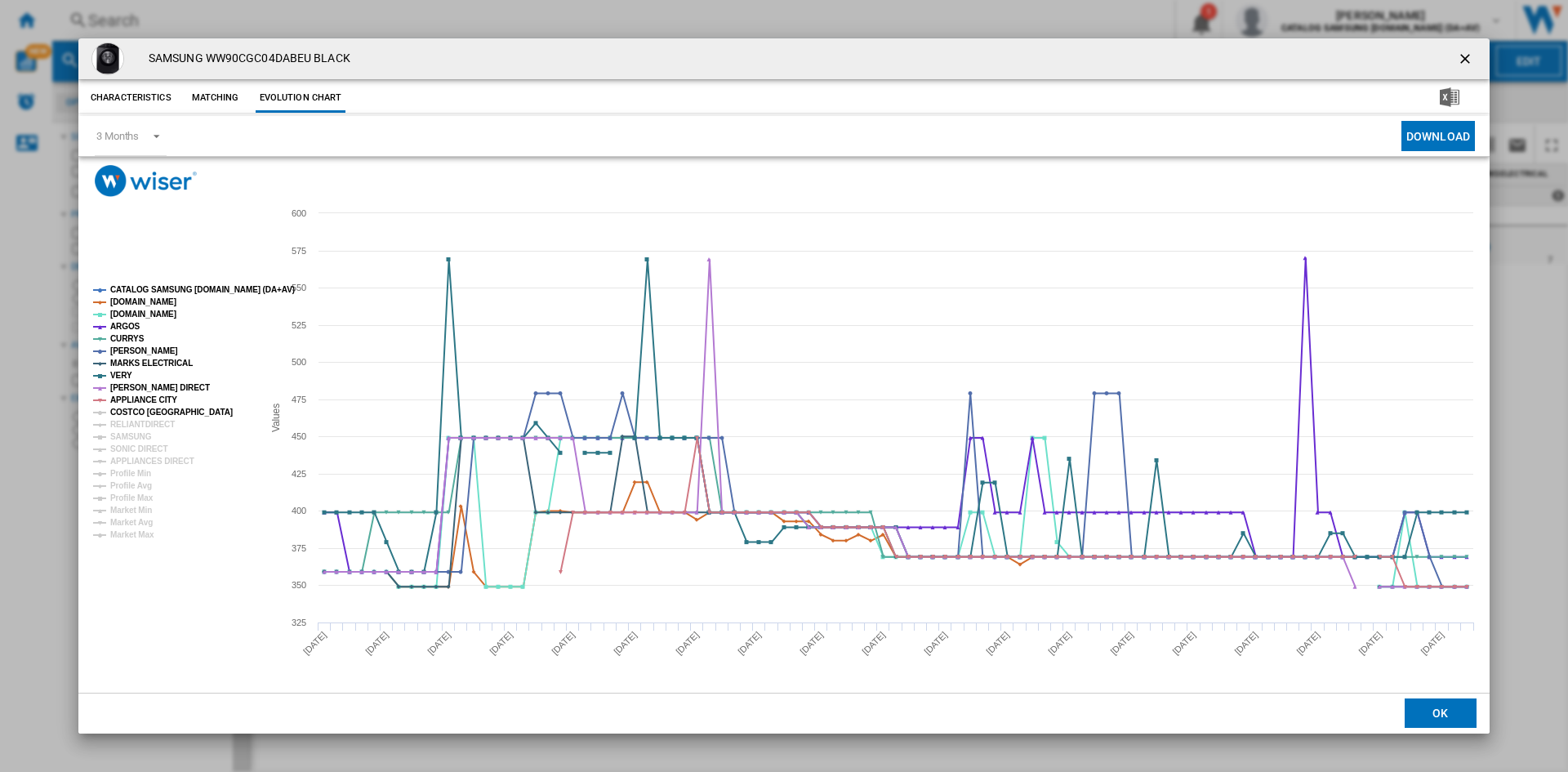
click at [139, 411] on tspan "COSTCO [GEOGRAPHIC_DATA]" at bounding box center [171, 411] width 123 height 9
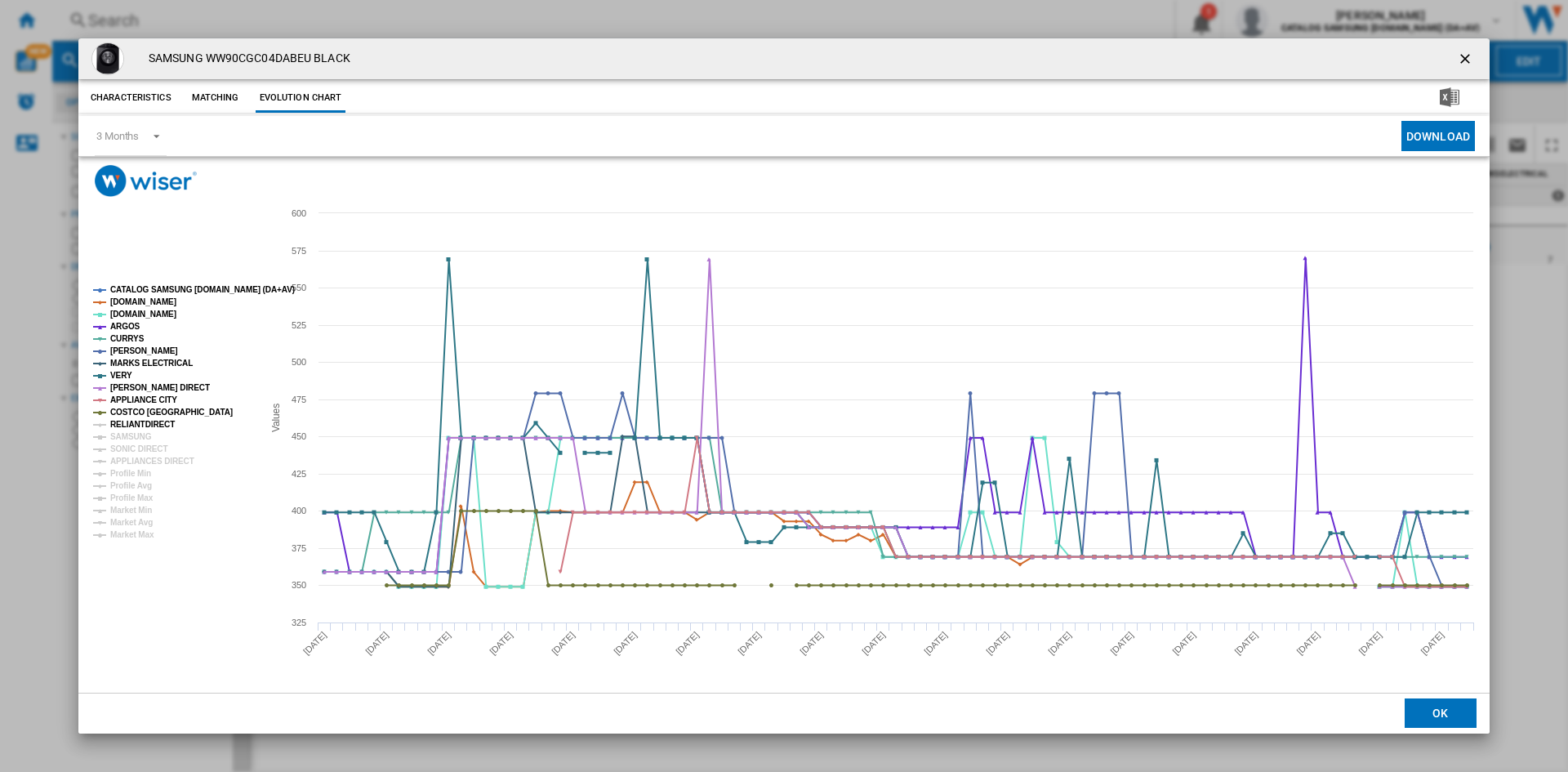
click at [141, 428] on tspan "RELIANTDIRECT" at bounding box center [142, 424] width 64 height 9
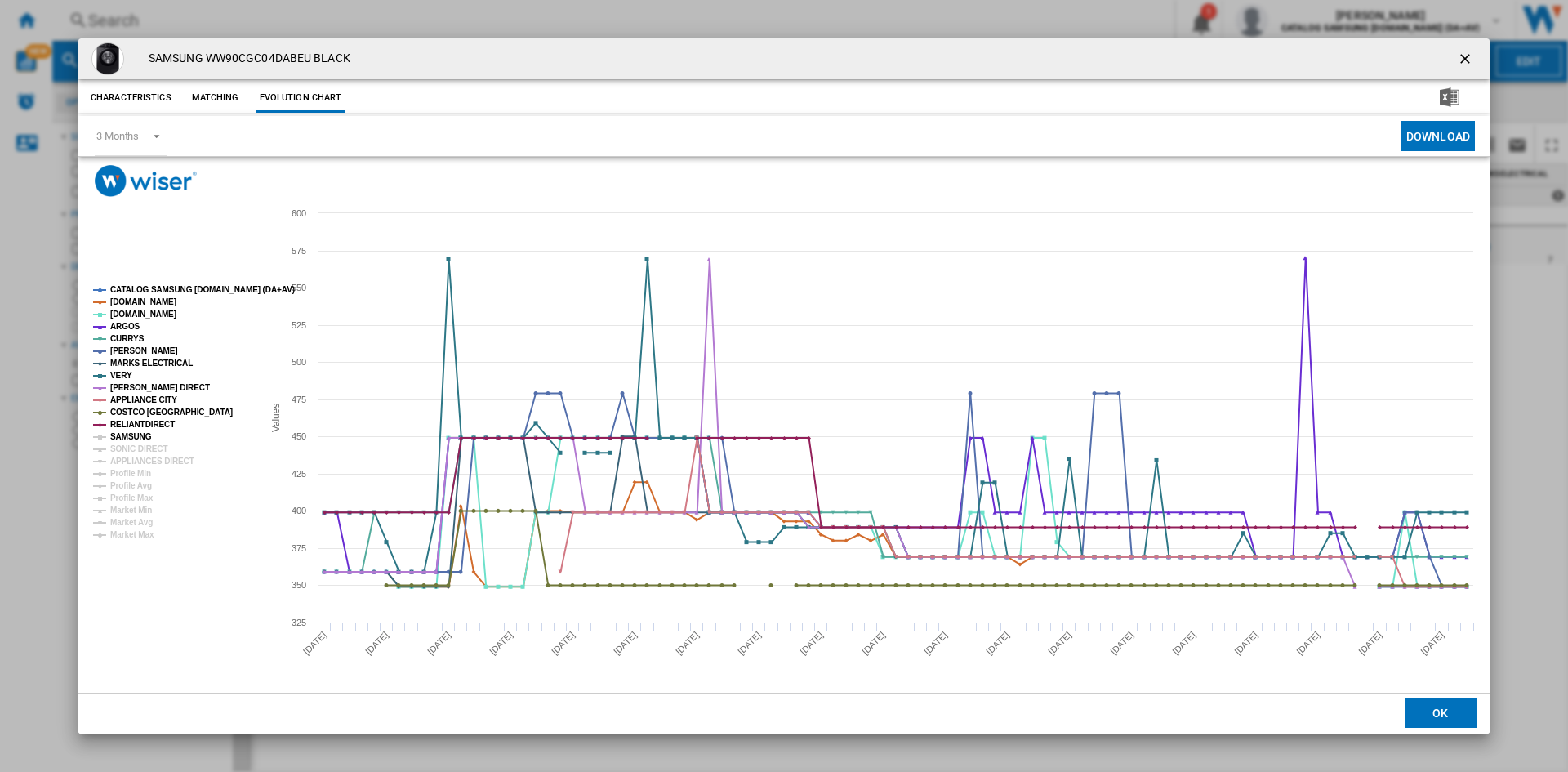
click at [134, 442] on tspan "SAMSUNG" at bounding box center [131, 436] width 42 height 9
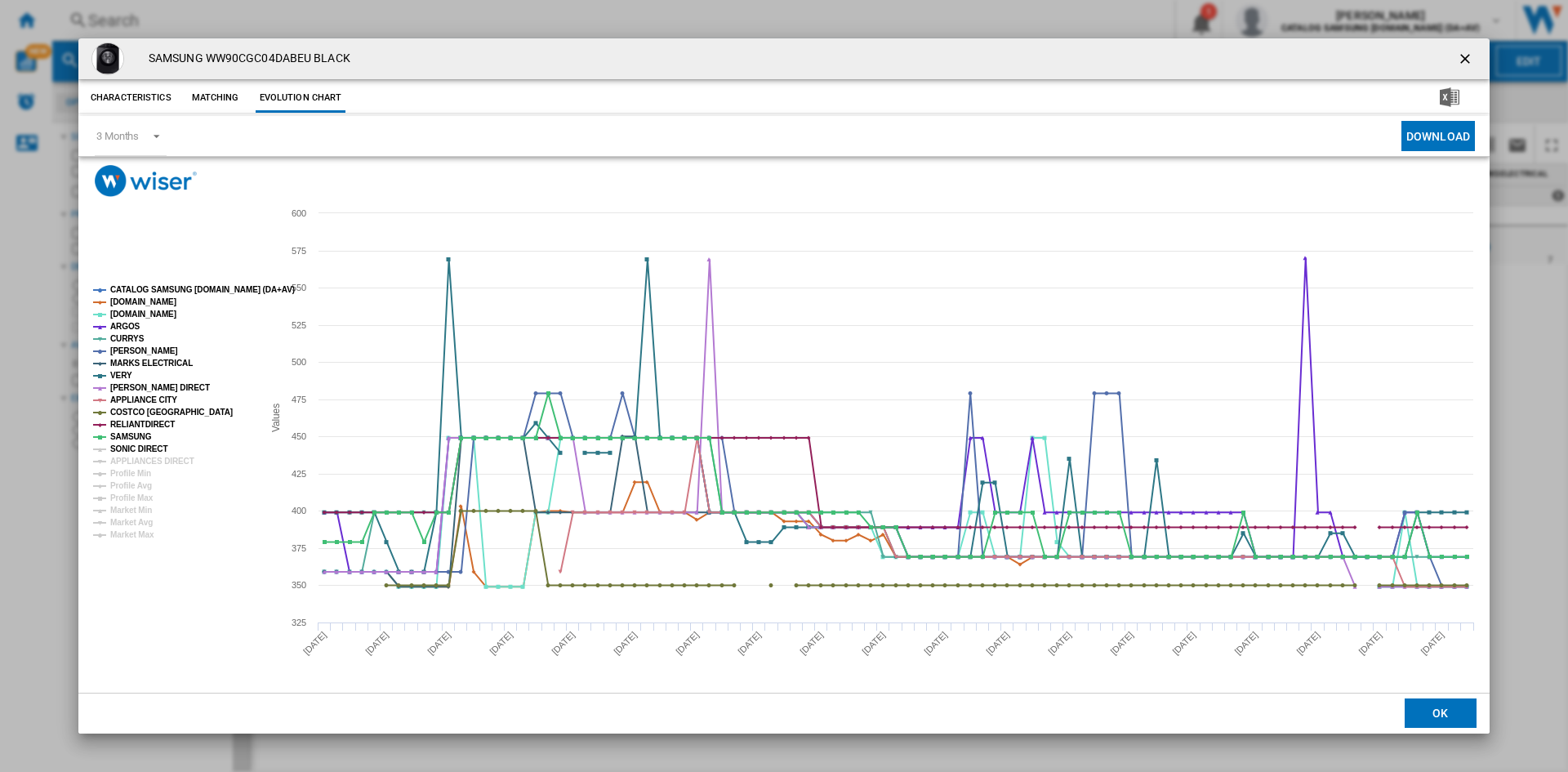
click at [139, 457] on tspan "APPLIANCES DIRECT" at bounding box center [152, 461] width 84 height 9
click at [144, 466] on tspan "APPLIANCES DIRECT" at bounding box center [152, 461] width 84 height 9
click at [134, 447] on tspan "SONIC DIRECT" at bounding box center [139, 449] width 58 height 9
click at [136, 460] on tspan "APPLIANCES DIRECT" at bounding box center [152, 461] width 84 height 9
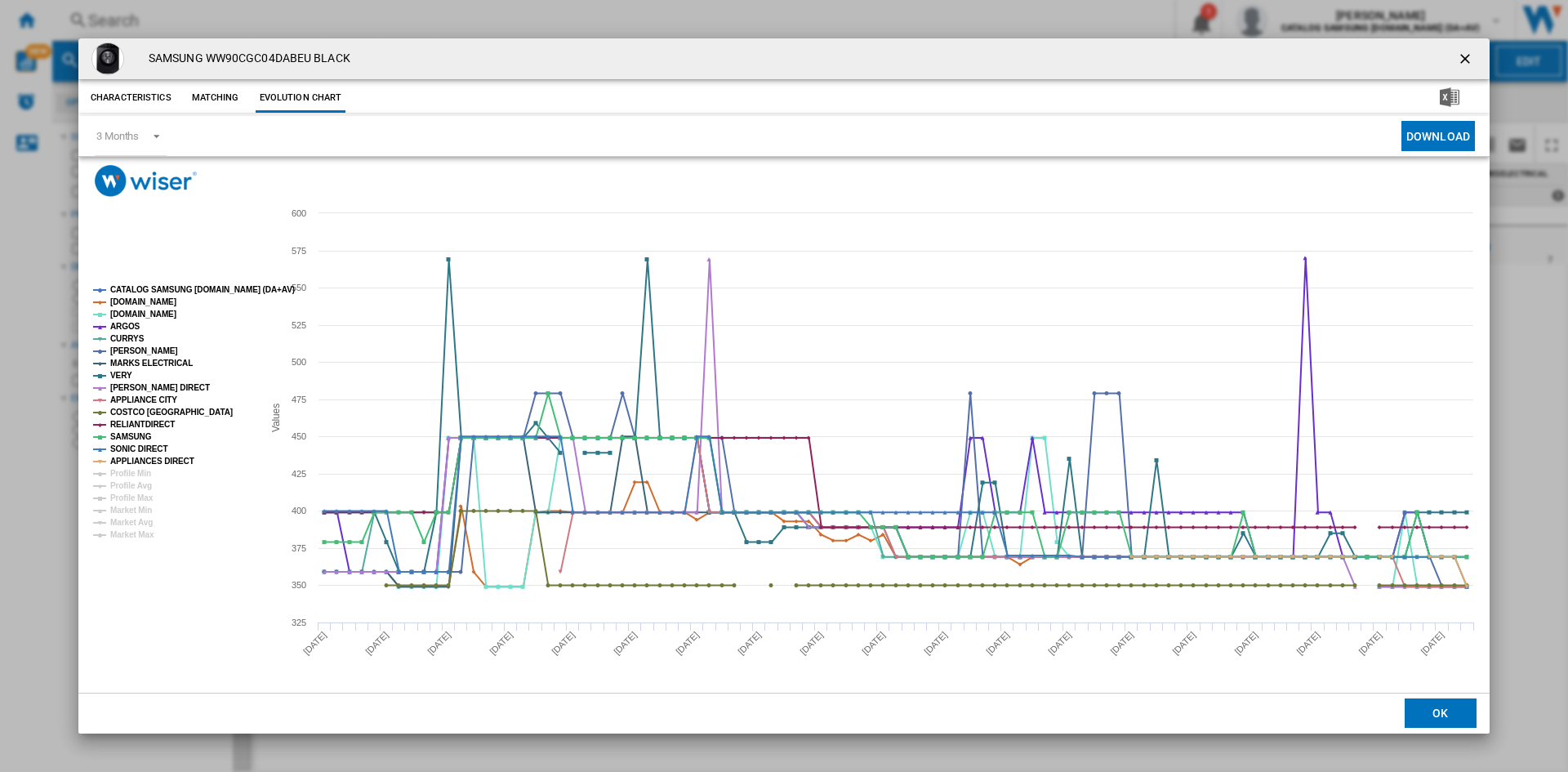
click at [1524, 412] on div "SAMSUNG WW90CGC04DABEU BLACK Characteristics Matching Evolution chart price -£1…" at bounding box center [784, 386] width 1568 height 772
click at [1467, 57] on ng-md-icon "getI18NText('BUTTONS.CLOSE_DIALOG')" at bounding box center [1466, 60] width 19 height 19
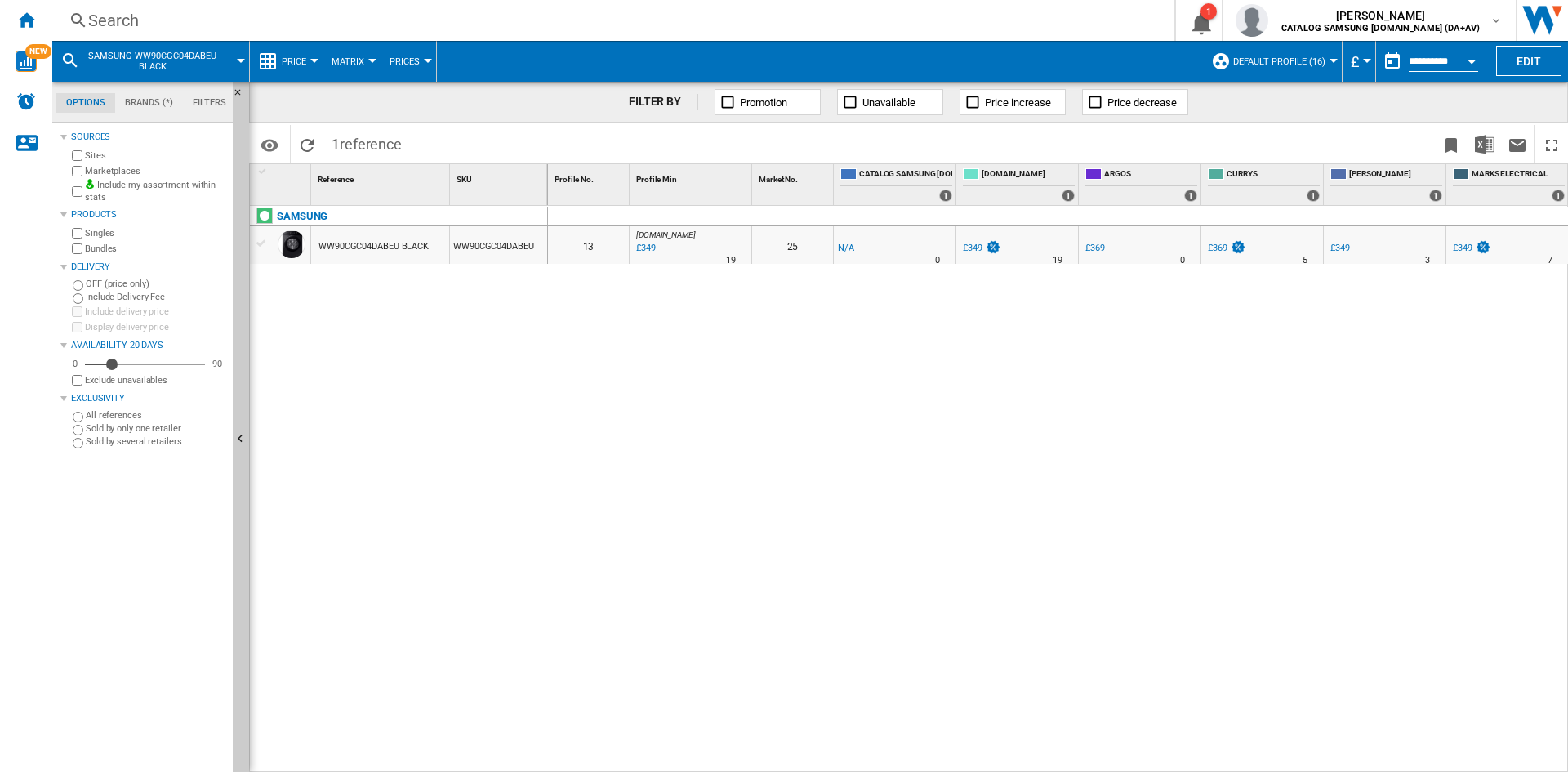
click at [853, 23] on div "Search" at bounding box center [610, 20] width 1044 height 23
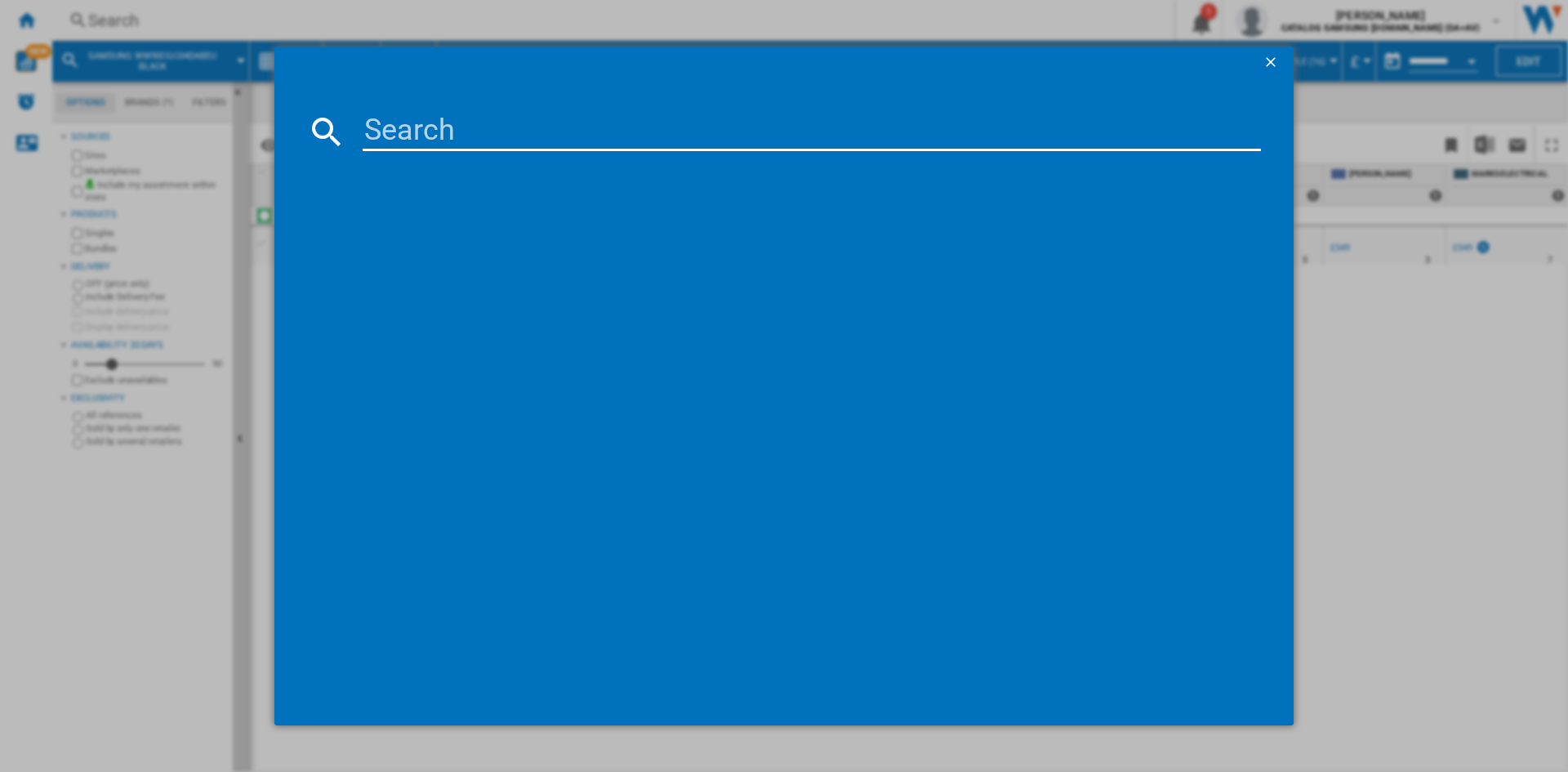
click at [845, 149] on input at bounding box center [812, 131] width 899 height 39
click at [838, 137] on input at bounding box center [812, 131] width 899 height 39
type input "DV90T6240LN"
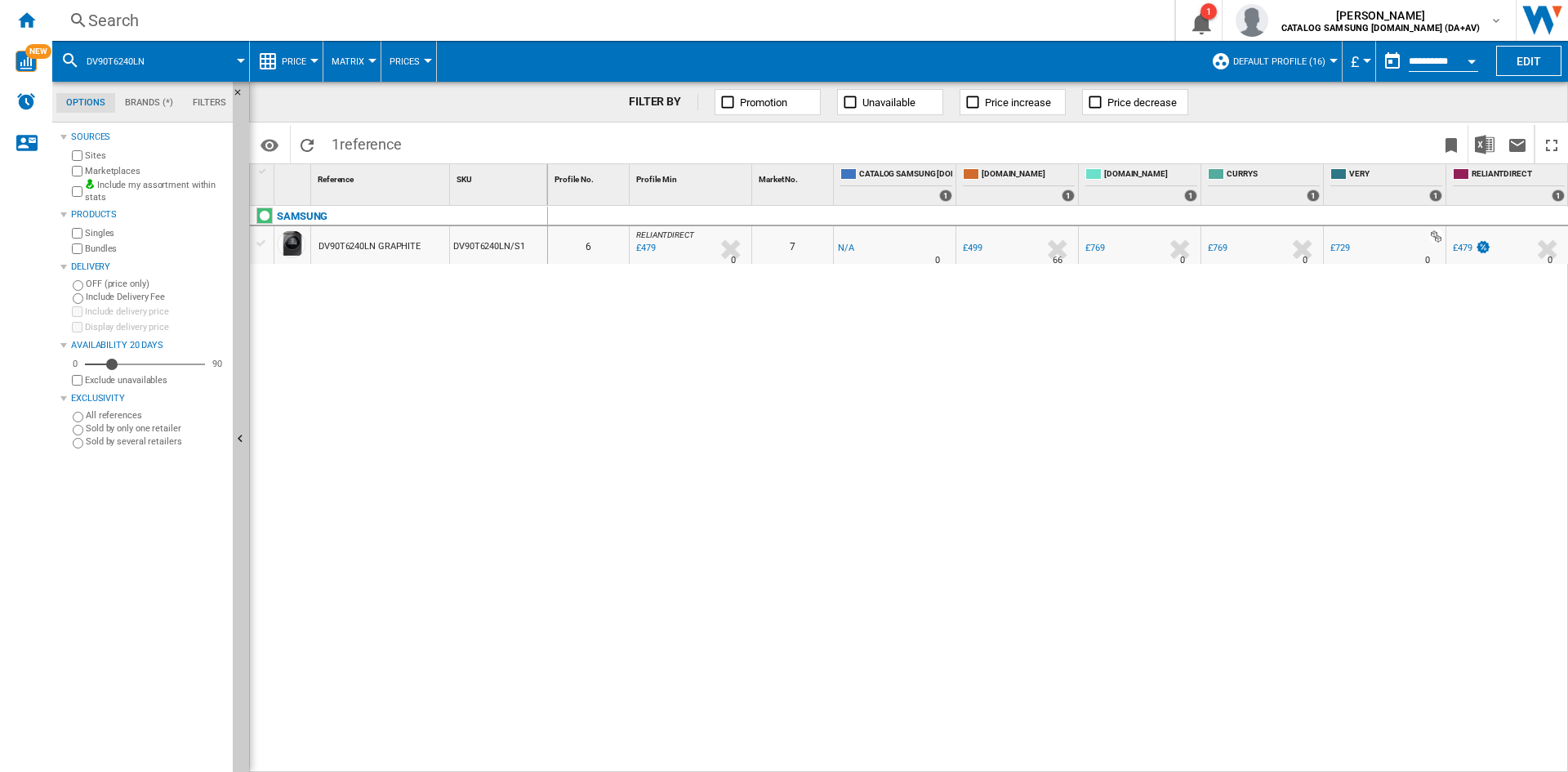
click at [1177, 394] on div "0 0 6 RELIANTDIRECT : RELIANTDIRECT -1.0 % £479 % N/A 0 RELIANTDIRECT : RELIANT…" at bounding box center [1059, 489] width 1021 height 567
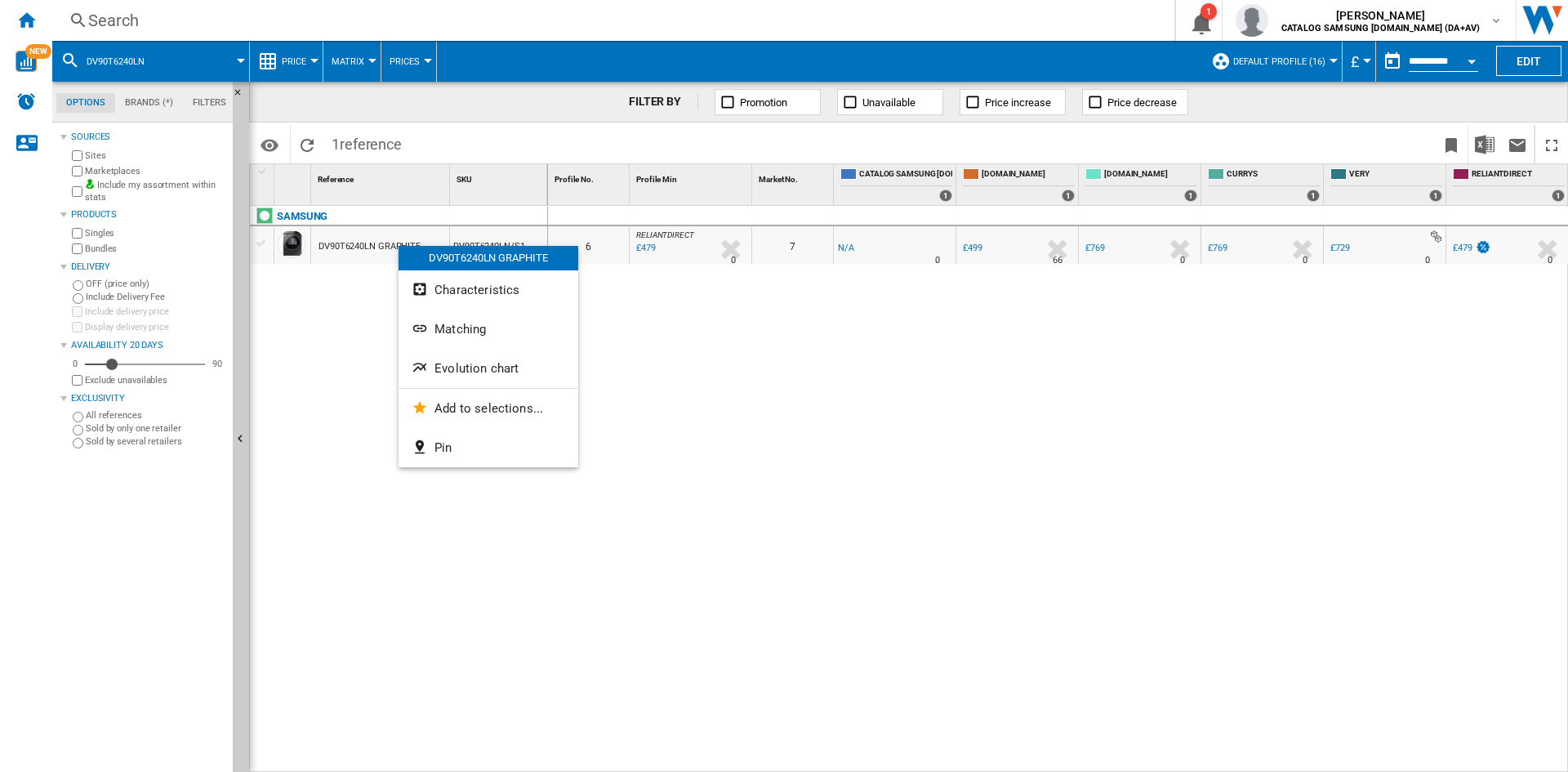
click at [481, 363] on span "Evolution chart" at bounding box center [476, 369] width 84 height 15
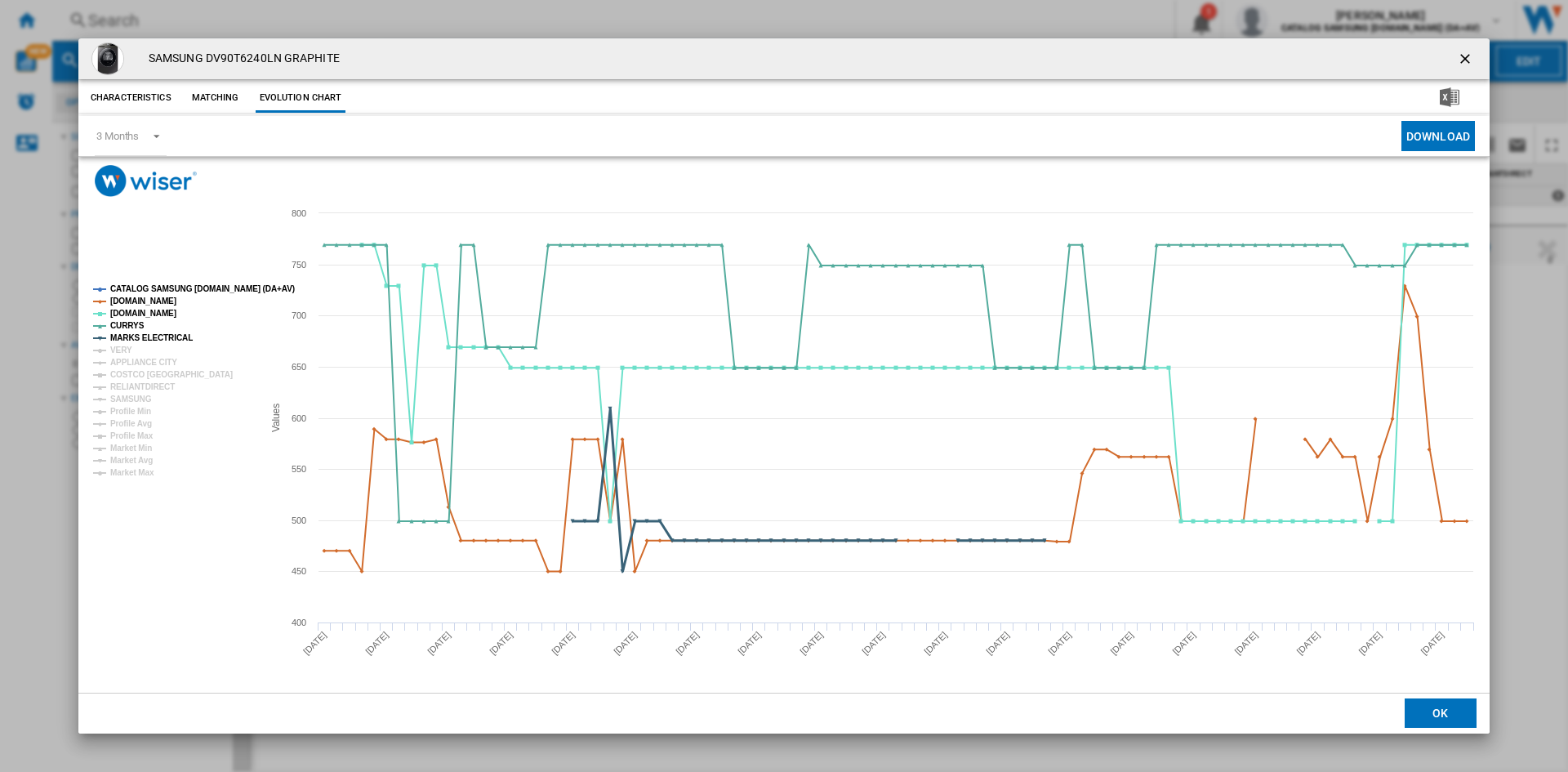
click at [123, 342] on tspan "MARKS ELECTRICAL" at bounding box center [151, 337] width 83 height 9
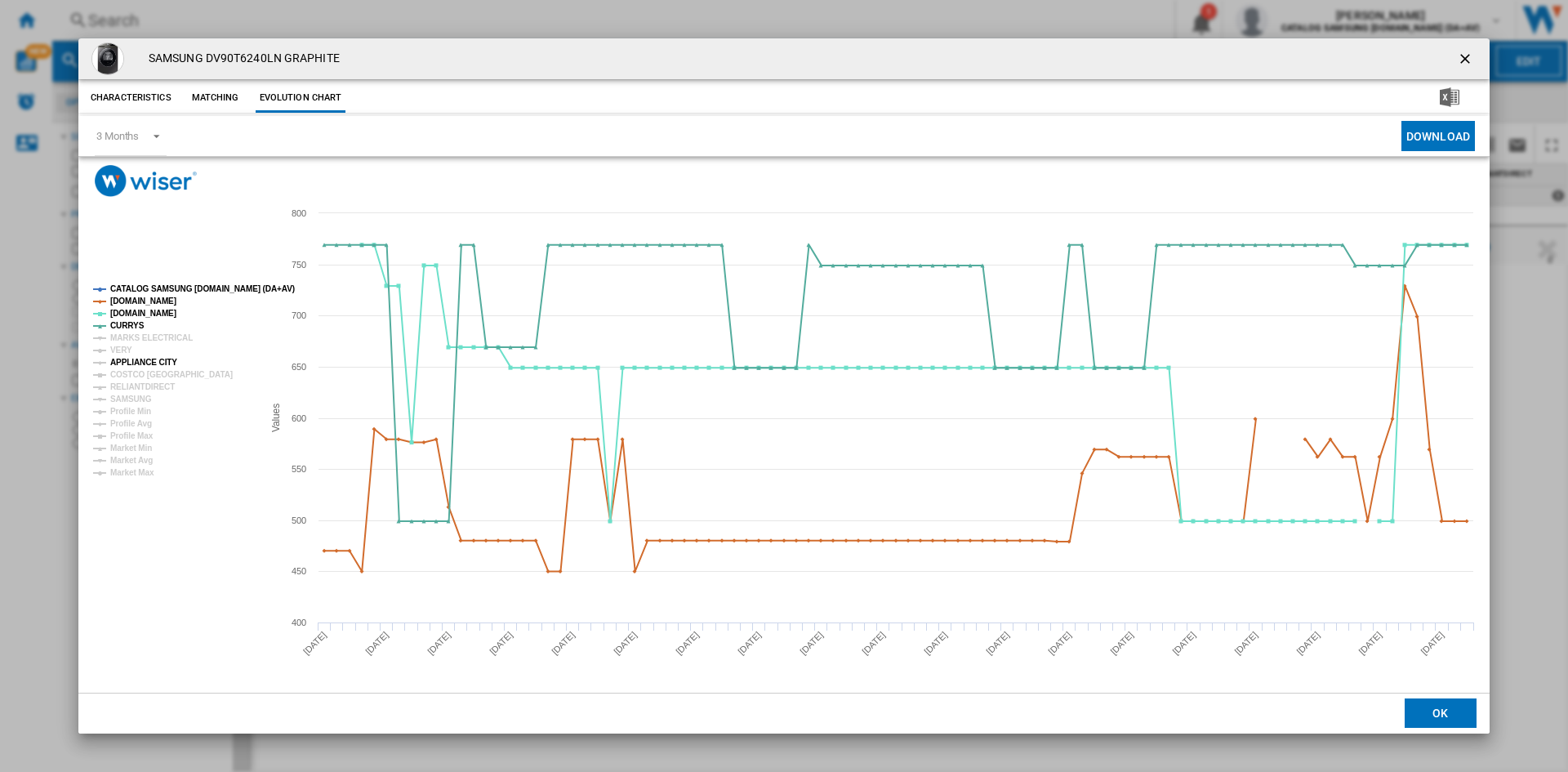
click at [125, 359] on tspan "APPLIANCE CITY" at bounding box center [144, 362] width 67 height 9
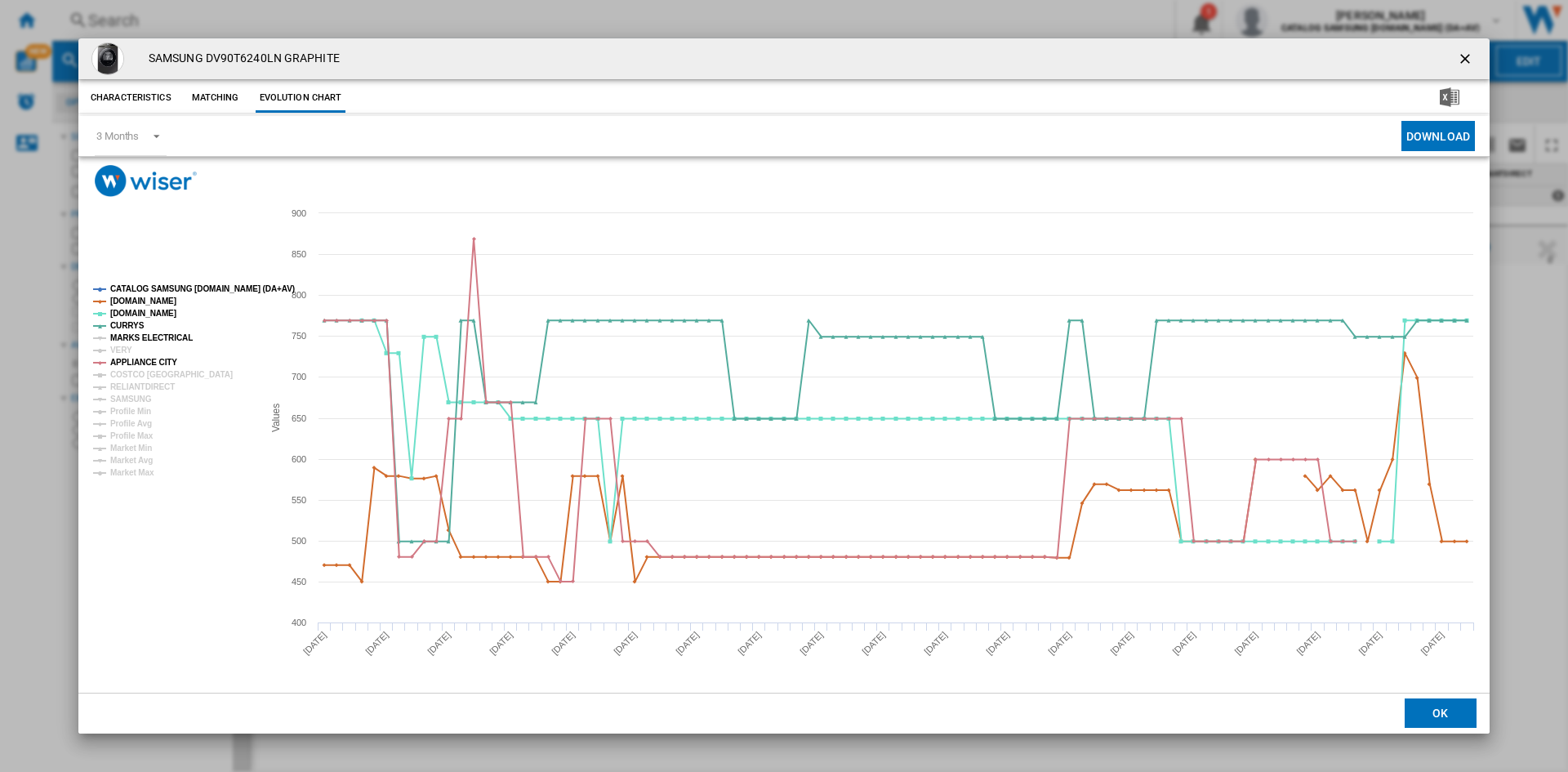
click at [134, 334] on tspan "MARKS ELECTRICAL" at bounding box center [151, 337] width 83 height 9
click at [121, 348] on tspan "VERY" at bounding box center [121, 350] width 22 height 9
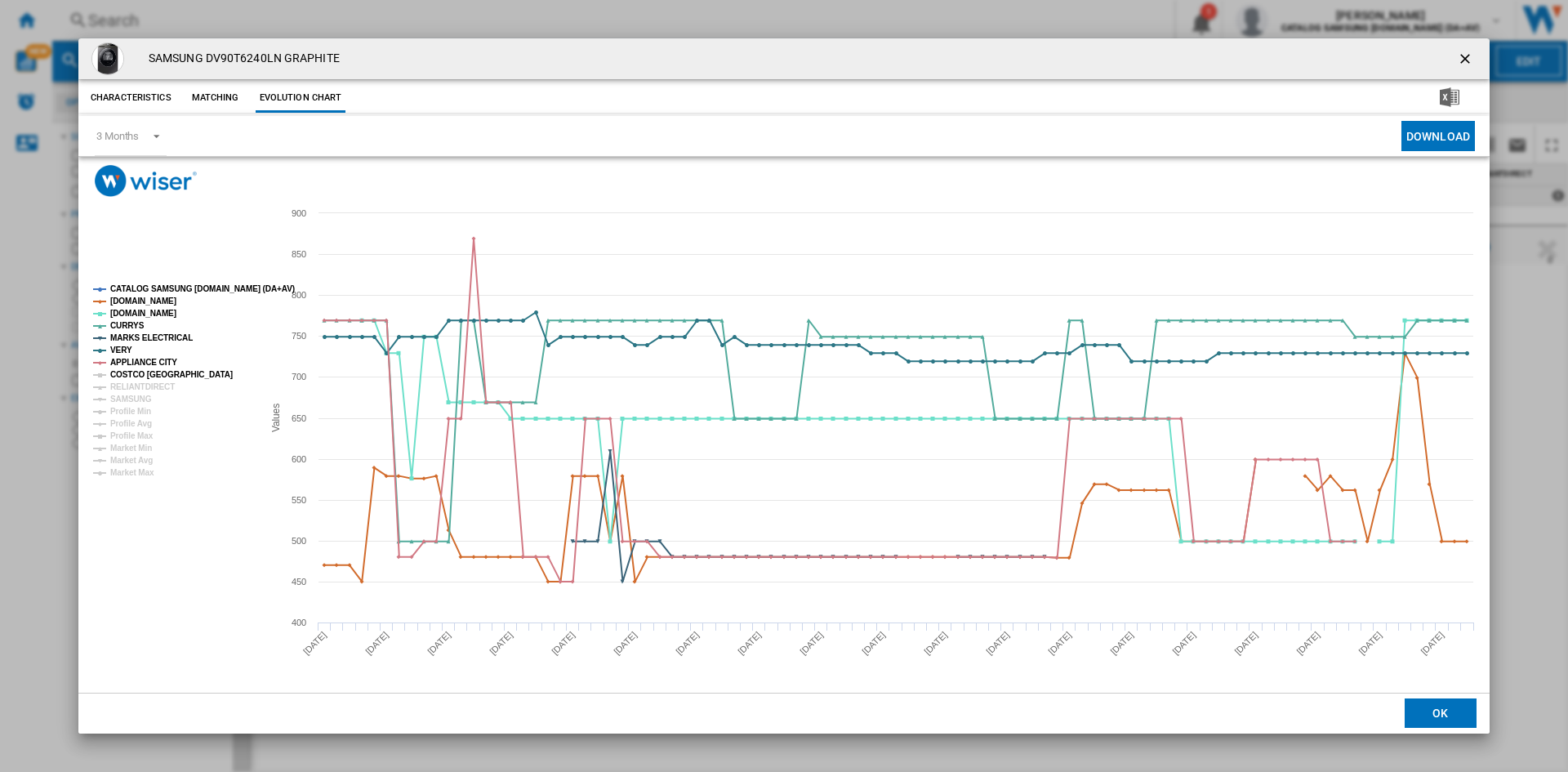
click at [142, 374] on tspan "COSTCO [GEOGRAPHIC_DATA]" at bounding box center [171, 374] width 123 height 9
click at [140, 386] on tspan "RELIANTDIRECT" at bounding box center [142, 386] width 64 height 9
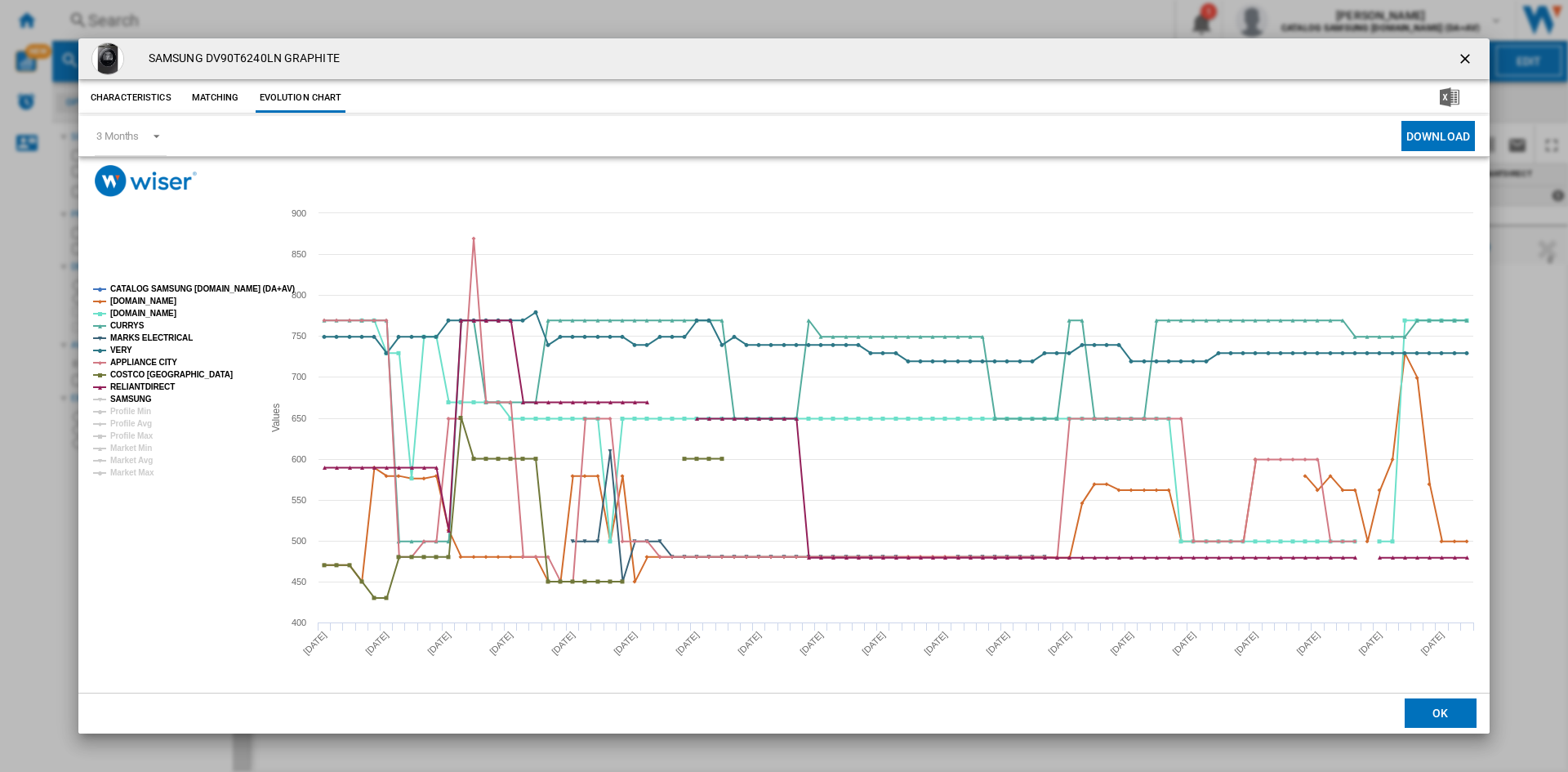
click at [135, 399] on tspan "SAMSUNG" at bounding box center [131, 399] width 42 height 9
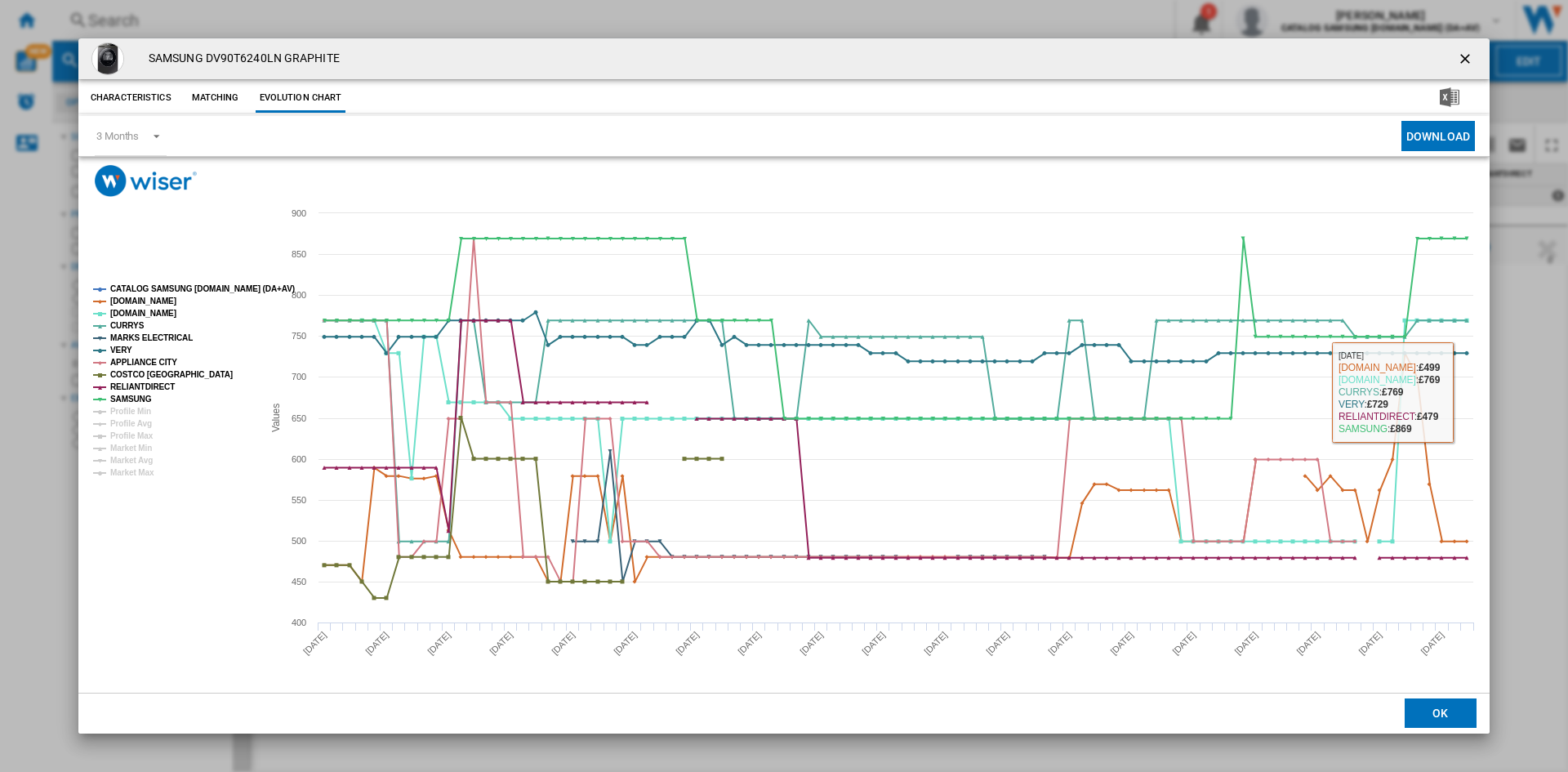
drag, startPoint x: 1524, startPoint y: 363, endPoint x: 1529, endPoint y: 291, distance: 72.2
click at [1524, 362] on div "SAMSUNG DV90T6240LN GRAPHITE Characteristics Matching Evolution chart price -£1…" at bounding box center [784, 386] width 1568 height 772
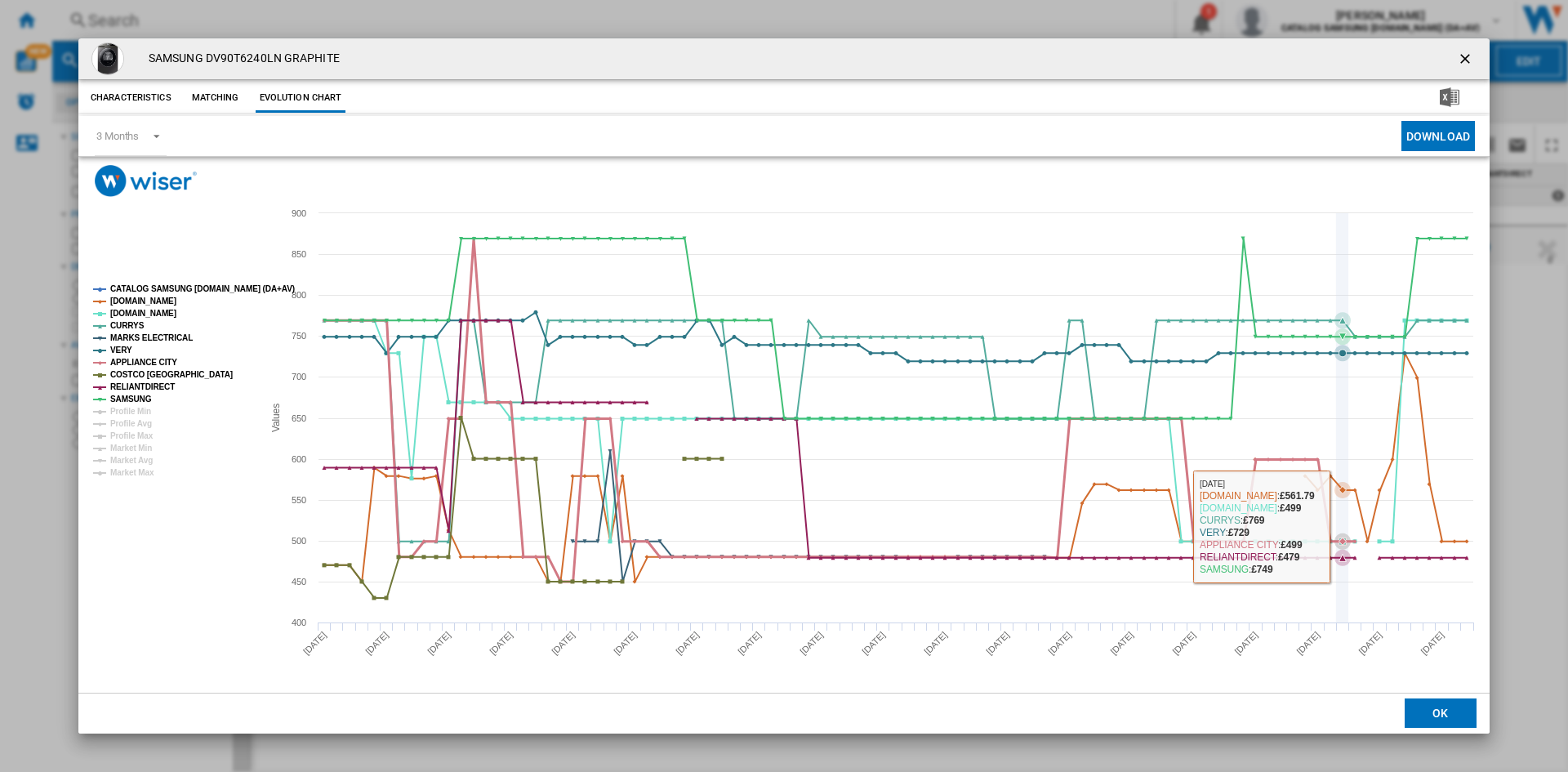
click at [1527, 371] on div "SAMSUNG DV90T6240LN GRAPHITE Characteristics Matching Evolution chart price -£1…" at bounding box center [784, 386] width 1568 height 772
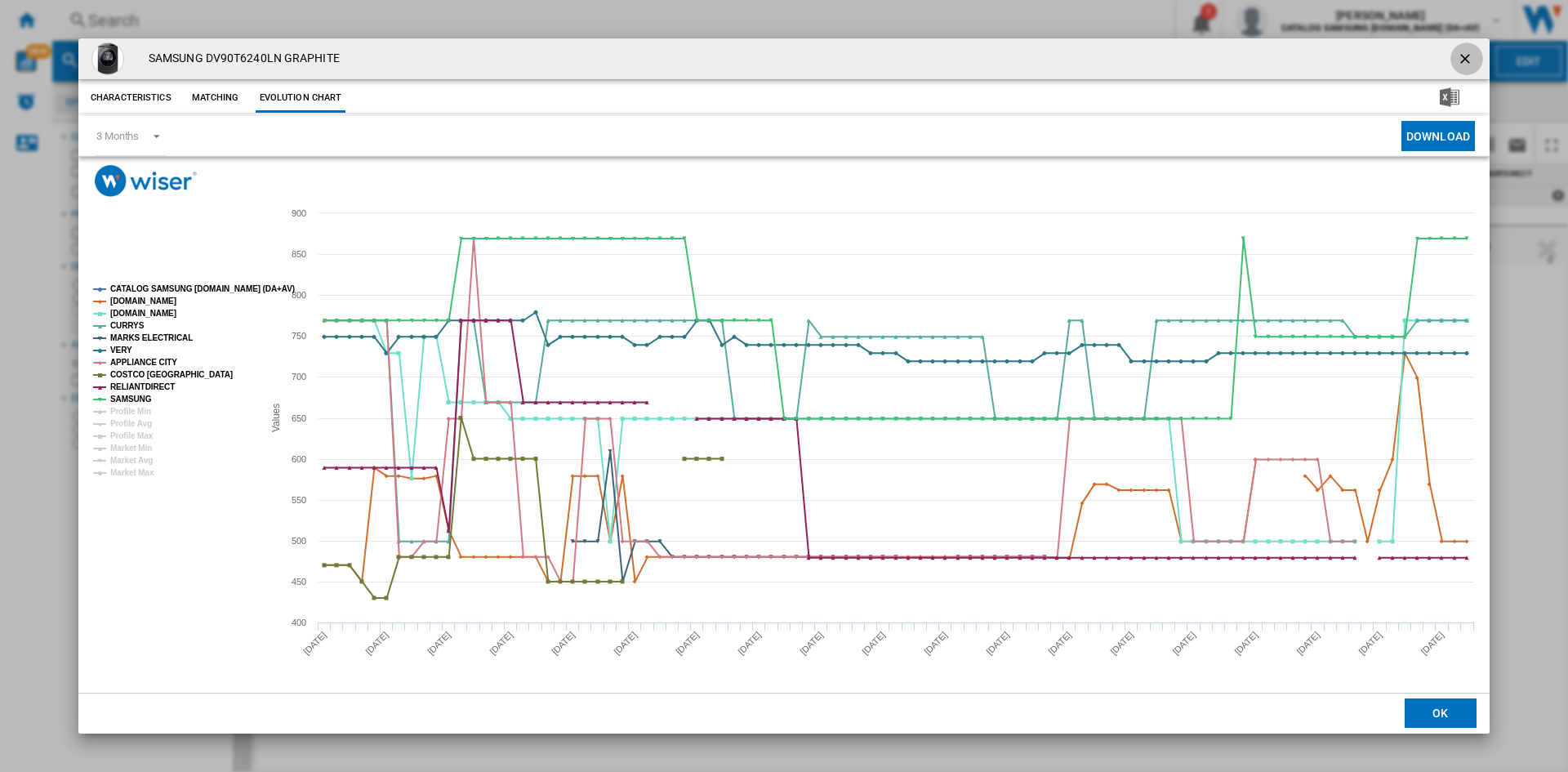
click at [1465, 60] on ng-md-icon "getI18NText('BUTTONS.CLOSE_DIALOG')" at bounding box center [1466, 60] width 19 height 19
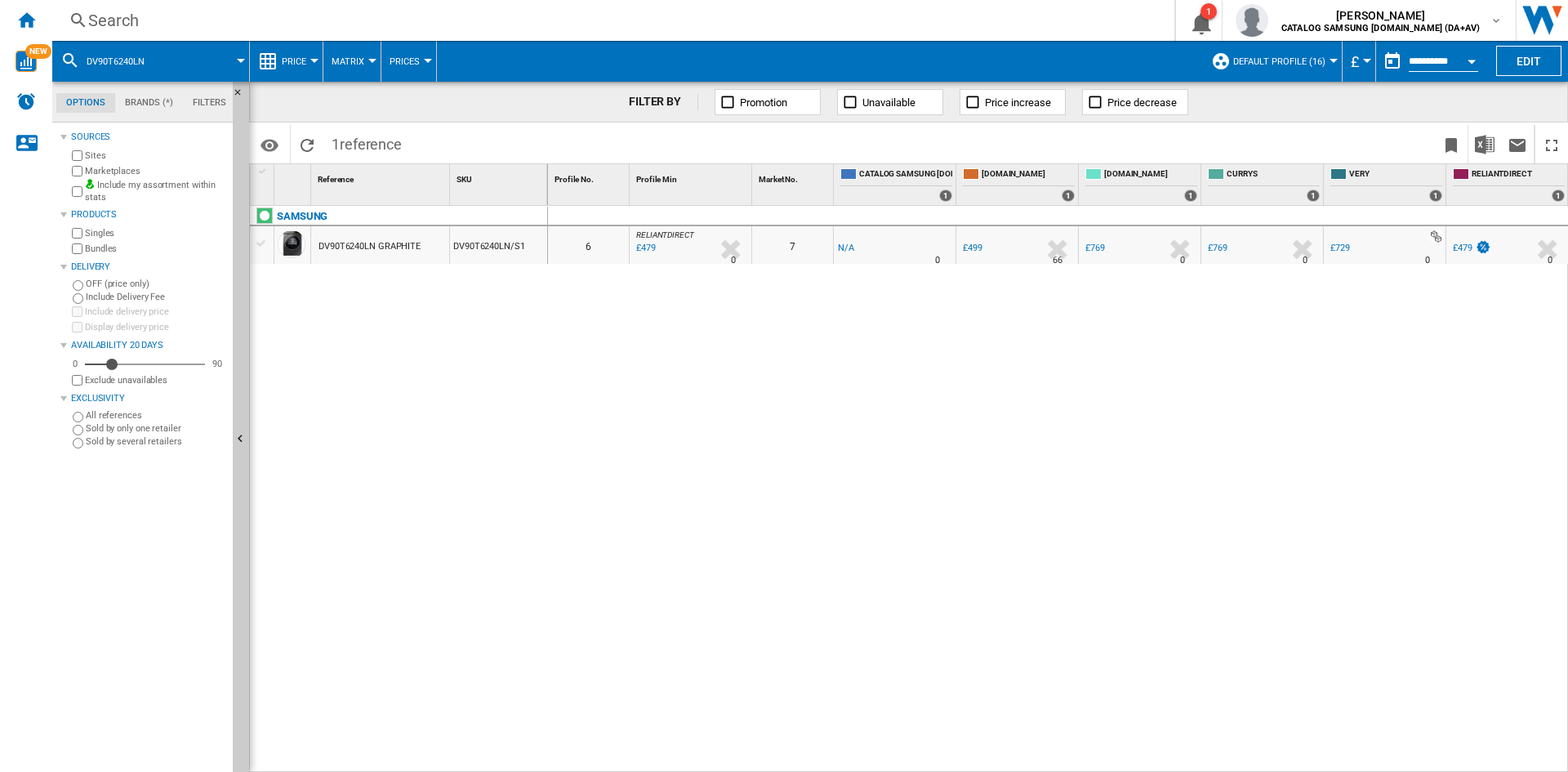
click at [876, 414] on div "0 0 6 RELIANTDIRECT : RELIANTDIRECT -1.0 % £479 % N/A 0 RELIANTDIRECT : RELIANT…" at bounding box center [1059, 489] width 1021 height 567
click at [1046, 382] on div "0 0 6 RELIANTDIRECT : RELIANTDIRECT -1.0 % £479 % N/A 0 RELIANTDIRECT : RELIANT…" at bounding box center [1059, 489] width 1021 height 567
